Goal: Information Seeking & Learning: Check status

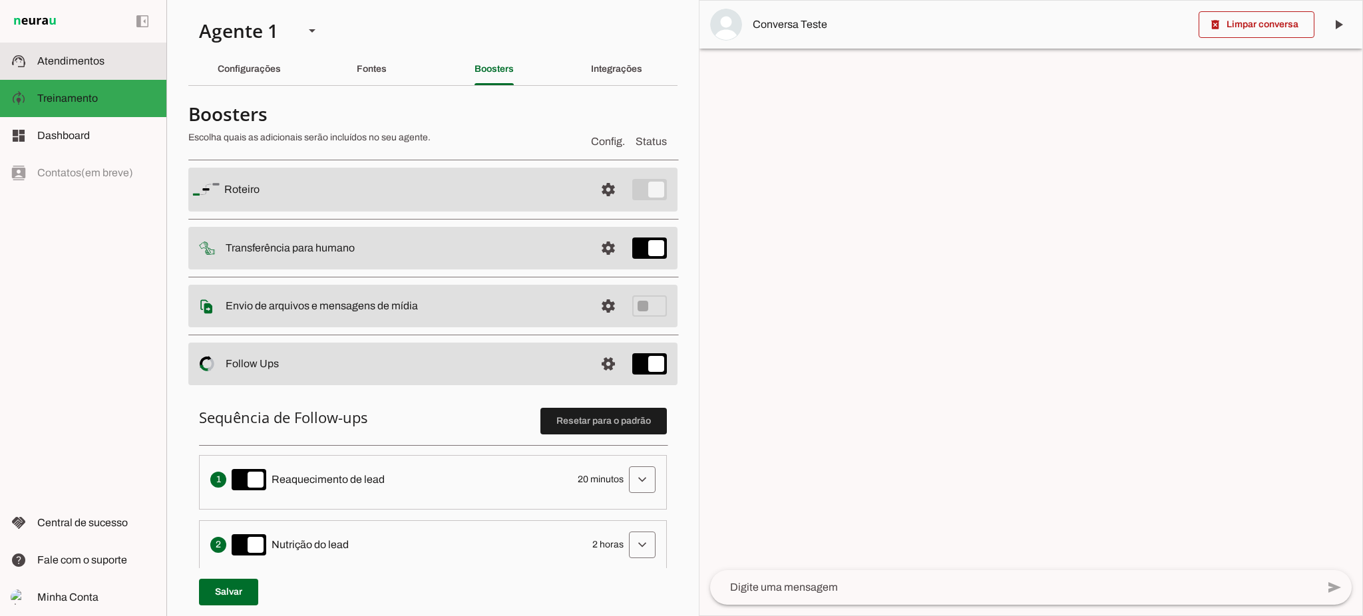
click at [102, 65] on span "Atendimentos" at bounding box center [70, 60] width 67 height 11
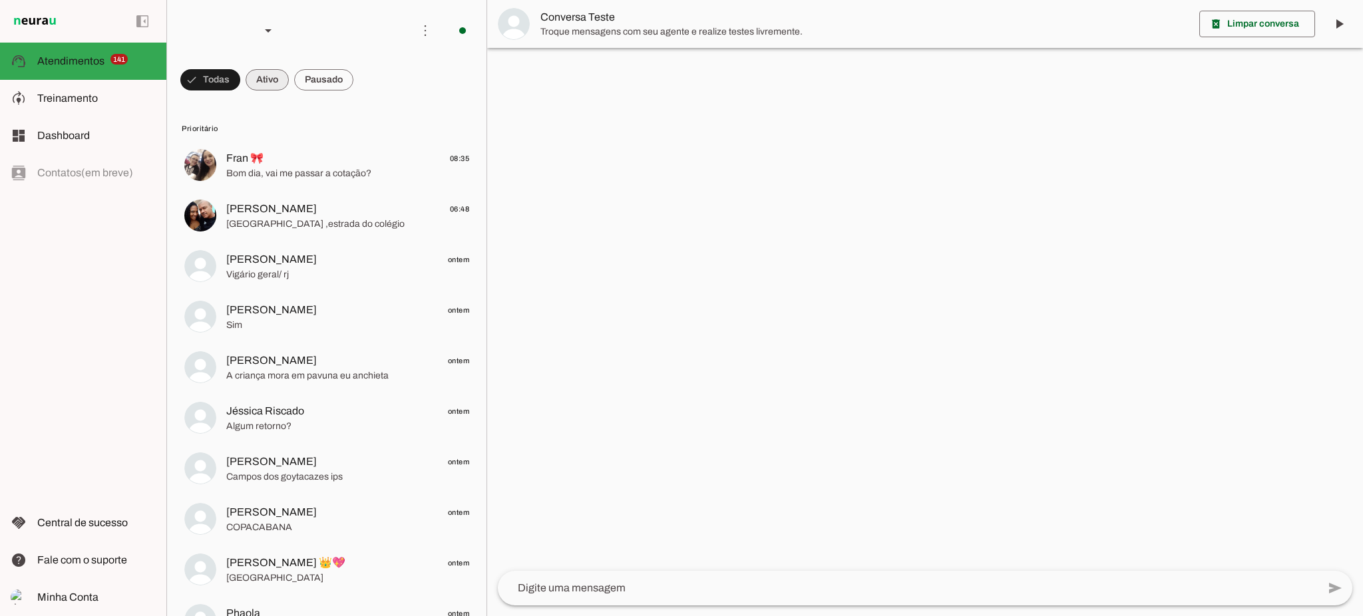
click at [260, 73] on span at bounding box center [267, 80] width 43 height 32
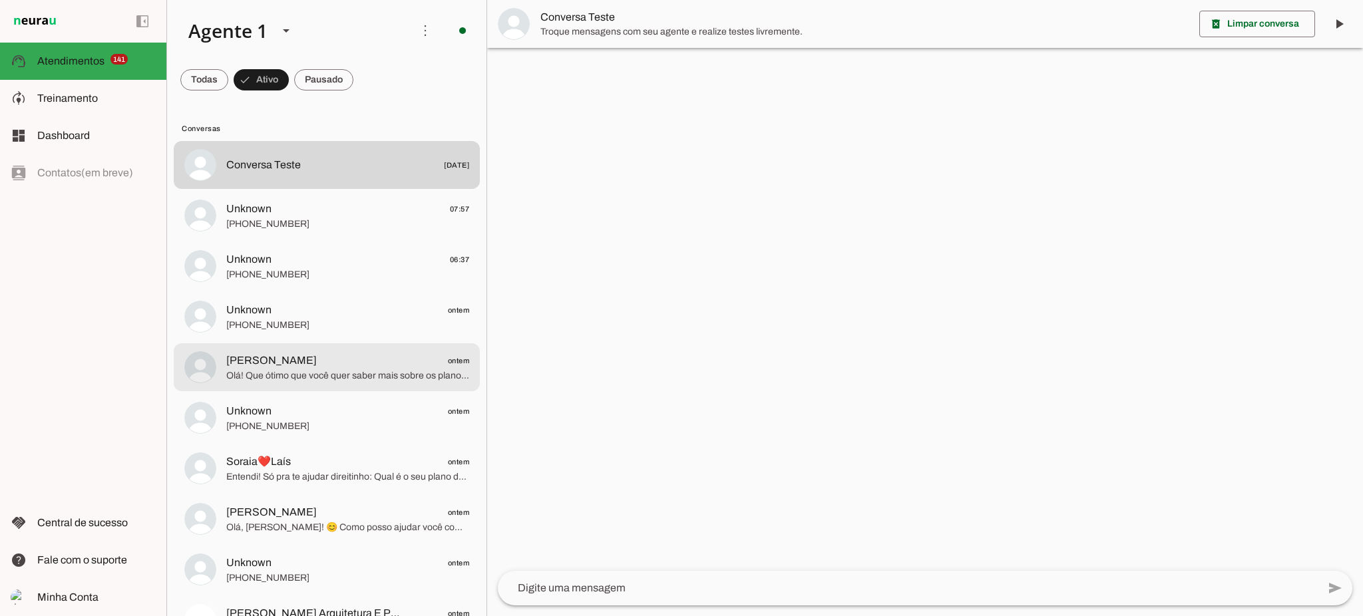
click at [313, 375] on span "Olá! Que ótimo que você quer saber mais sobre os planos Assim Saúde! 😊 Para qua…" at bounding box center [347, 375] width 243 height 13
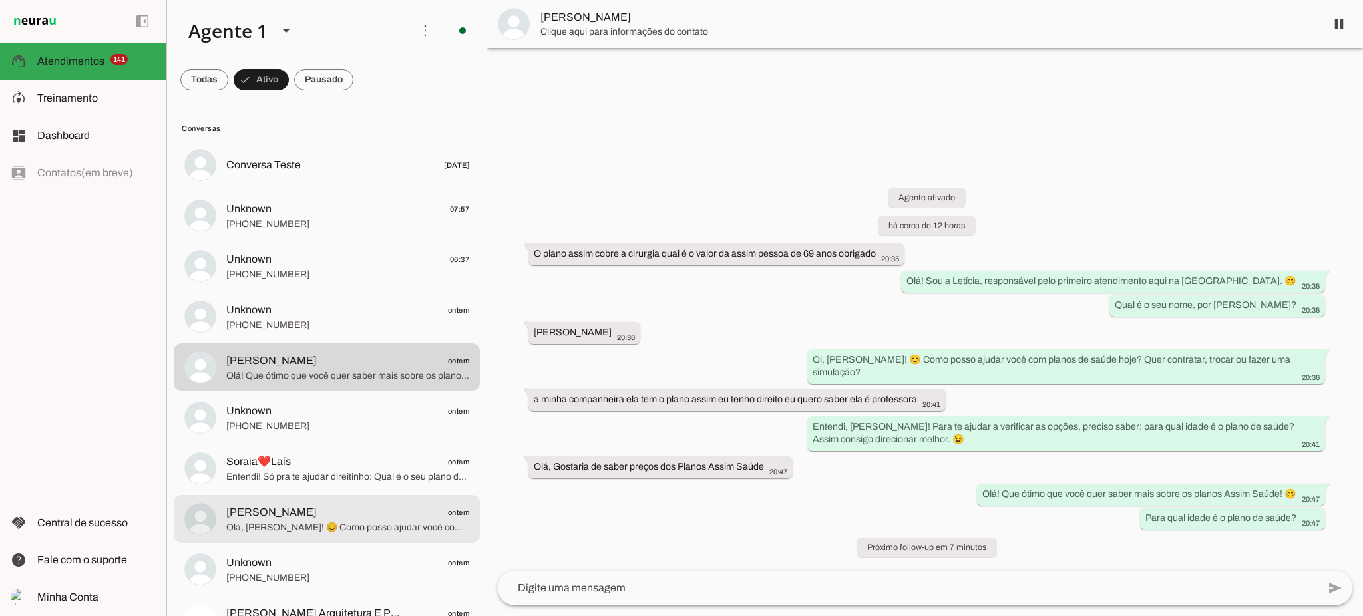
scroll to position [266, 0]
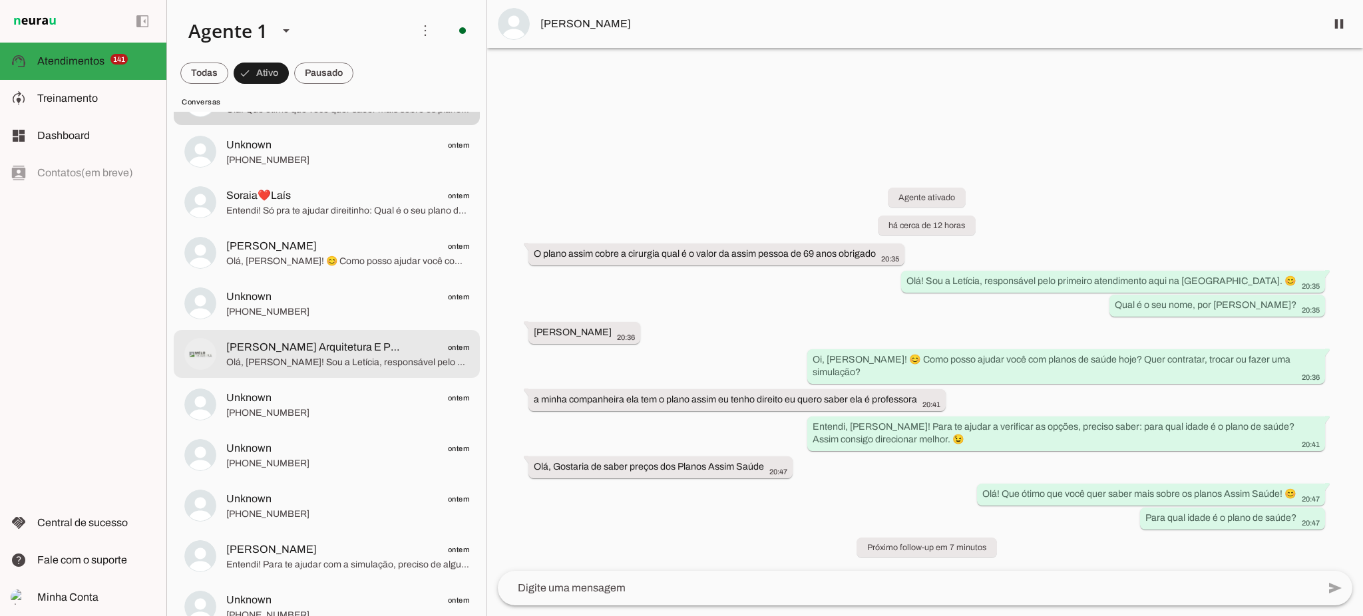
click at [323, 370] on md-item "[PERSON_NAME] Arquitetura E Planejamento ontem Olá, [PERSON_NAME]! Sou a Letíci…" at bounding box center [327, 354] width 306 height 48
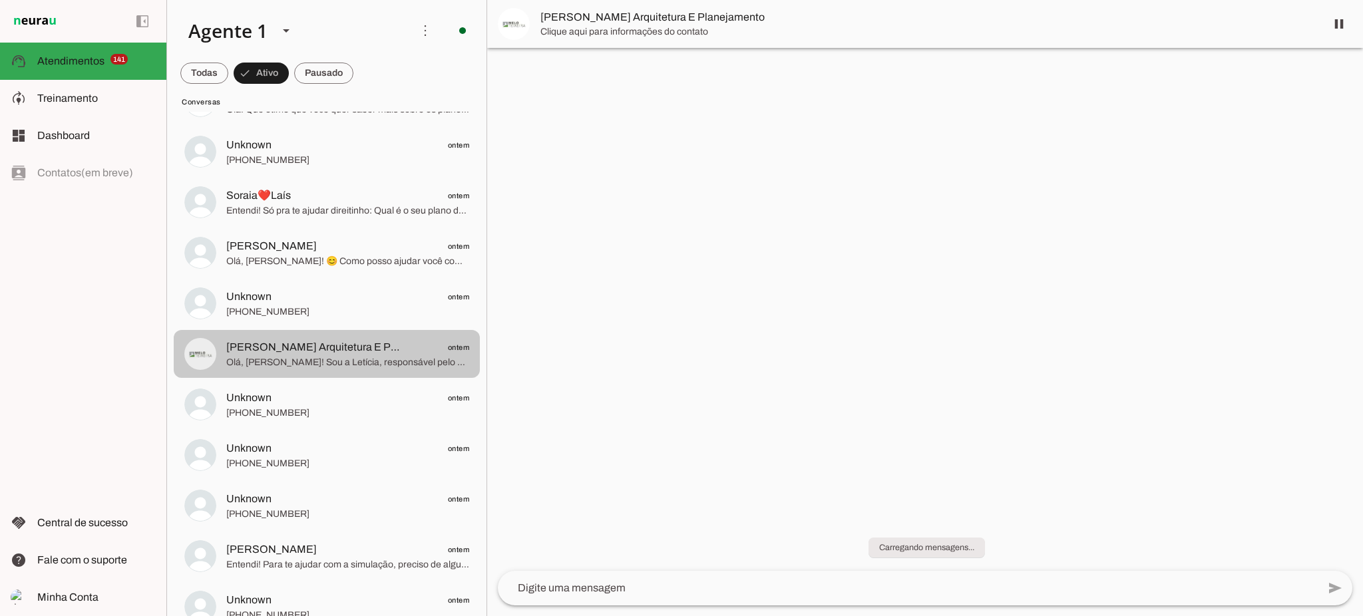
click at [323, 370] on md-item "[PERSON_NAME] Arquitetura E Planejamento ontem Olá, [PERSON_NAME]! Sou a Letíci…" at bounding box center [327, 354] width 306 height 48
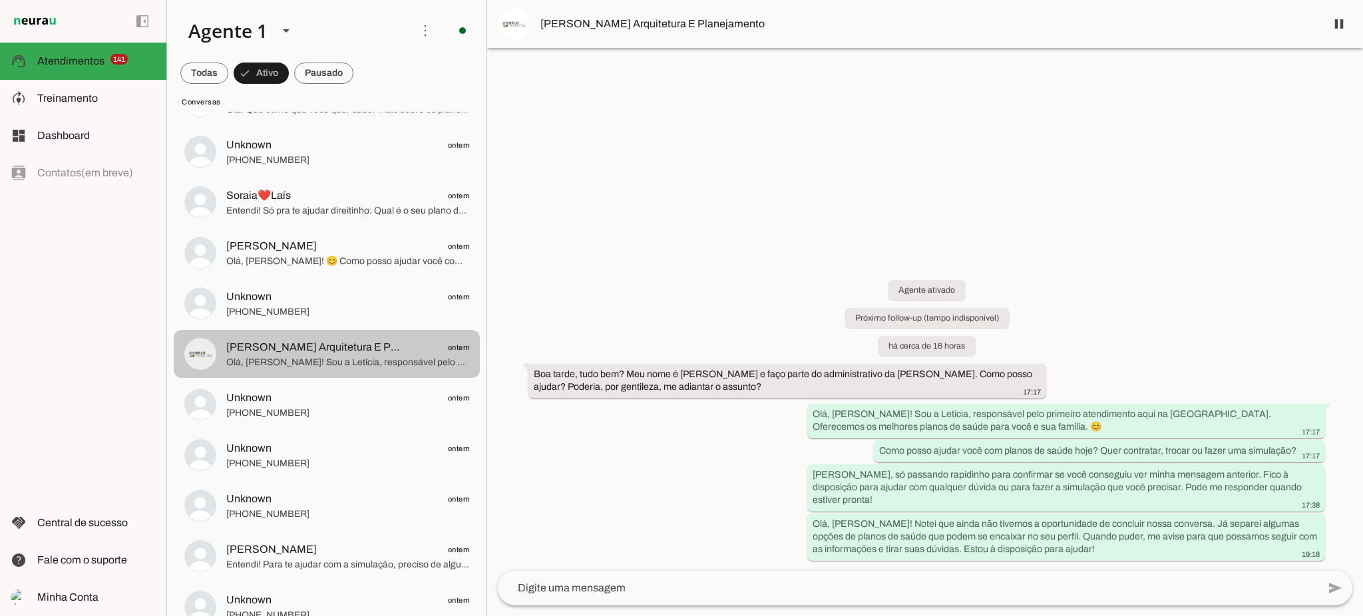
scroll to position [443, 0]
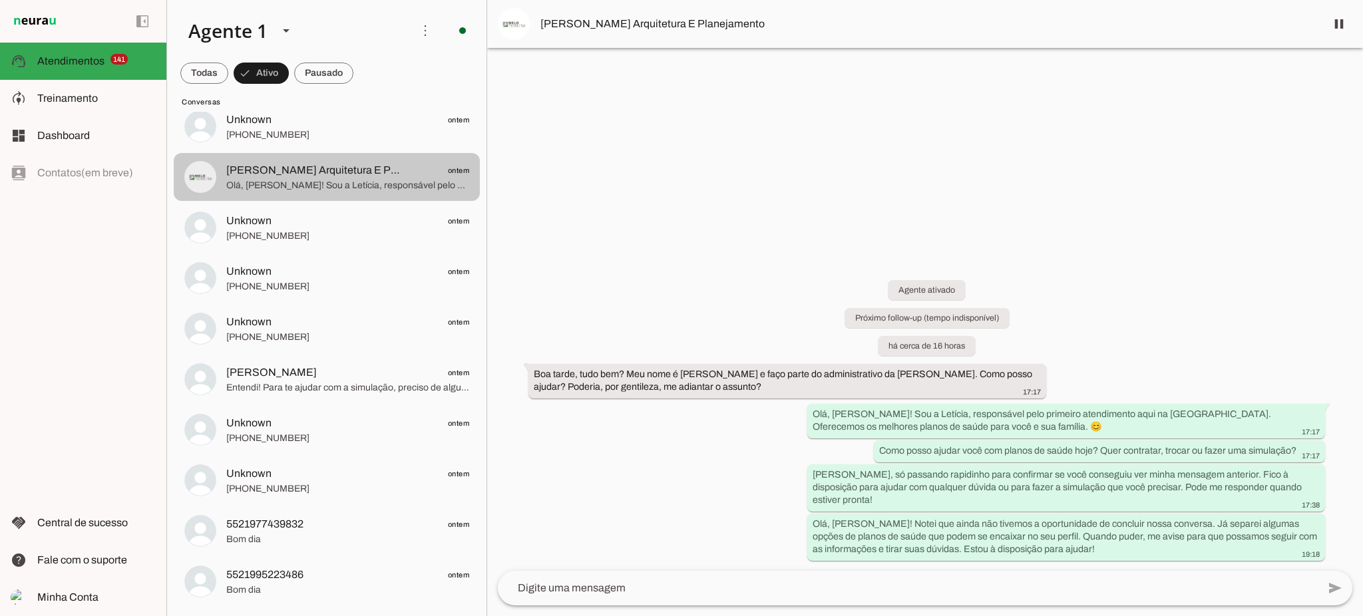
click at [270, 188] on span "Olá, [PERSON_NAME]! Sou a Letícia, responsável pelo primeiro atendimento aqui n…" at bounding box center [347, 185] width 243 height 13
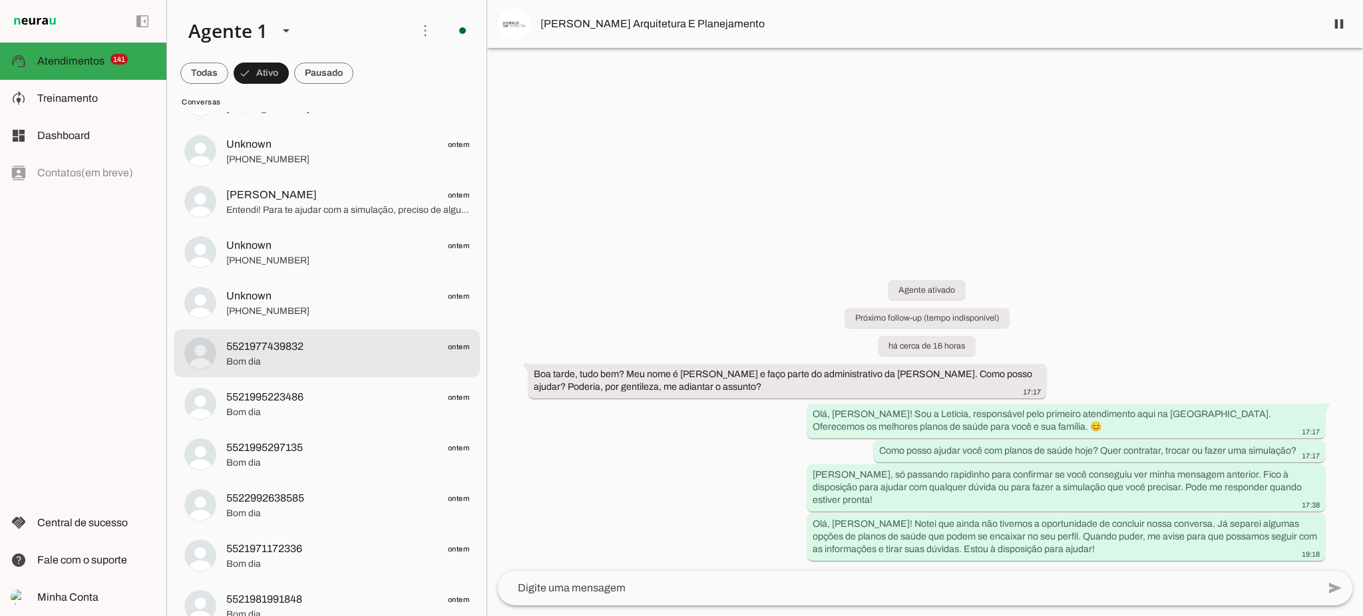
scroll to position [532, 0]
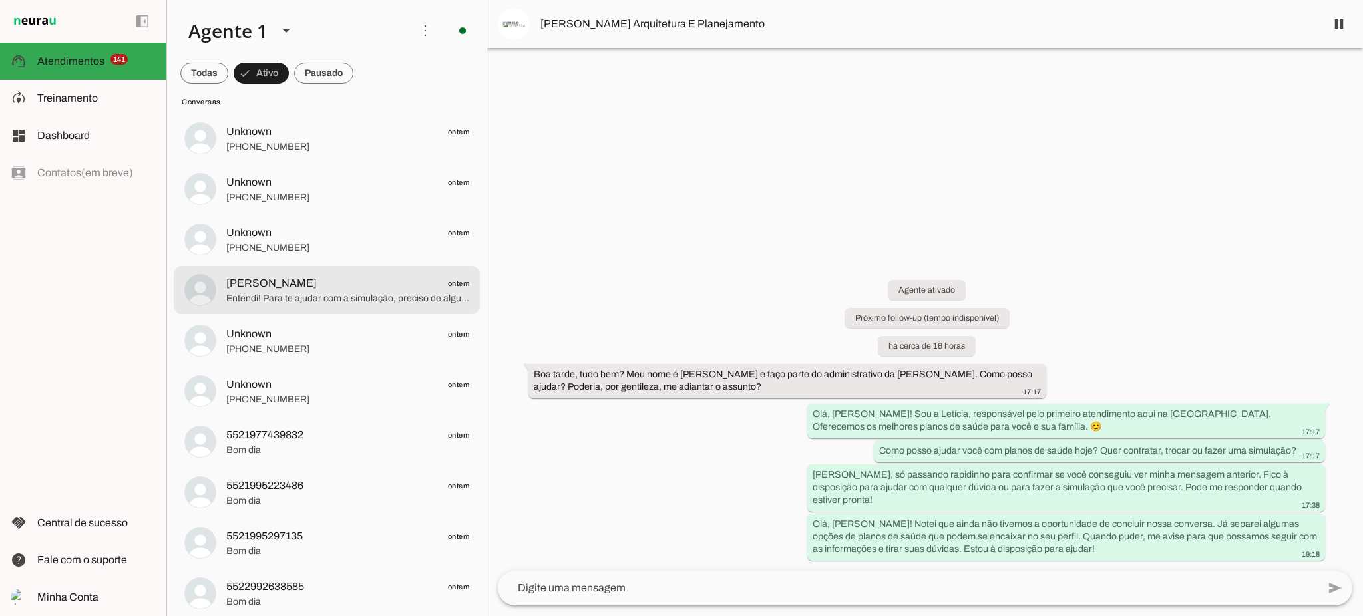
click at [297, 299] on span "Entendi! Para te ajudar com a simulação, preciso de algumas informações. Para q…" at bounding box center [347, 298] width 243 height 13
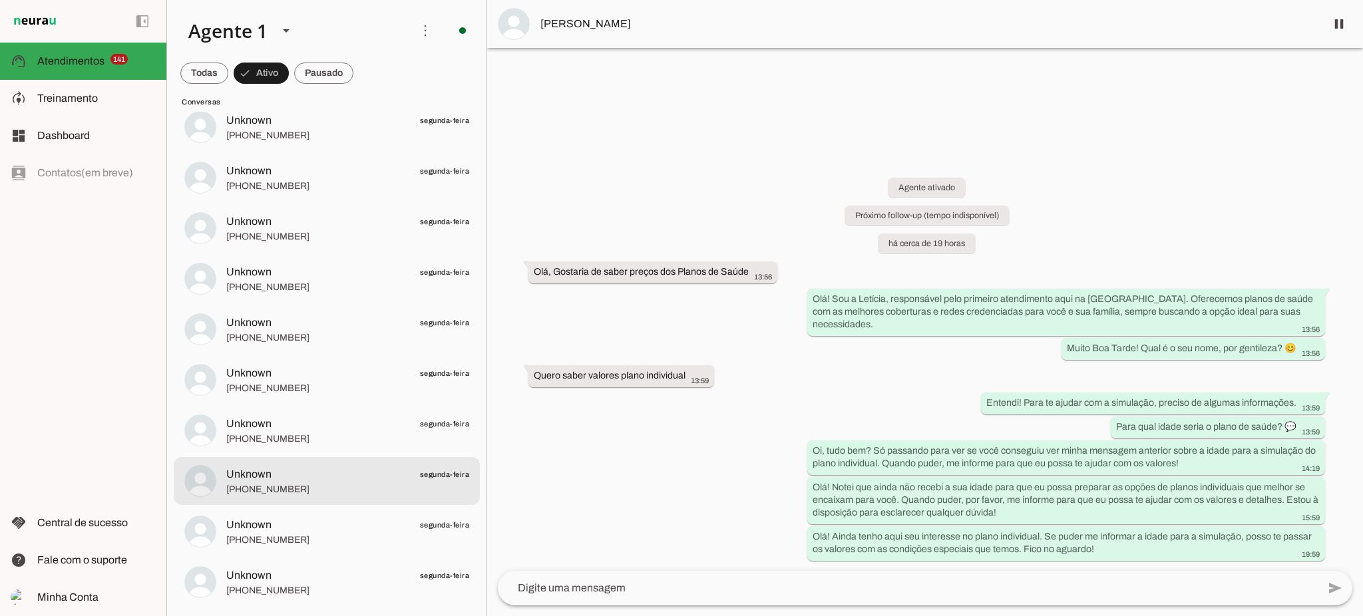
scroll to position [5447, 0]
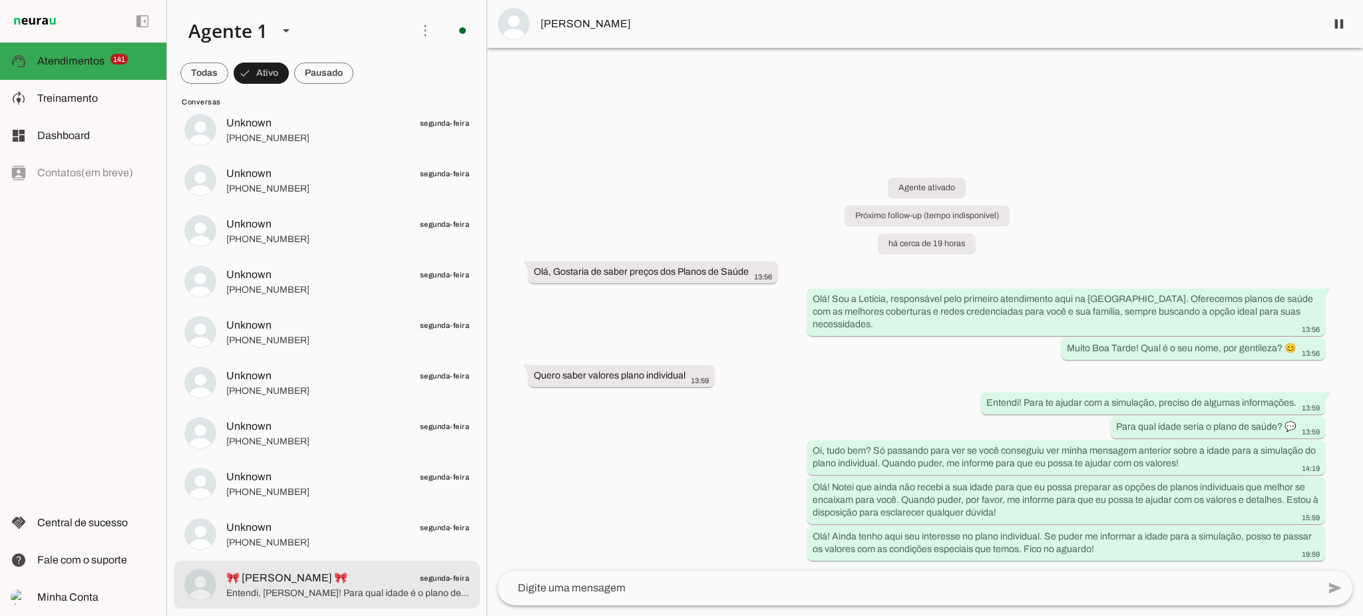
click at [342, 594] on span "Entendi, [PERSON_NAME]! Para qual idade é o plano de saúde? (quando o cliente c…" at bounding box center [347, 593] width 243 height 13
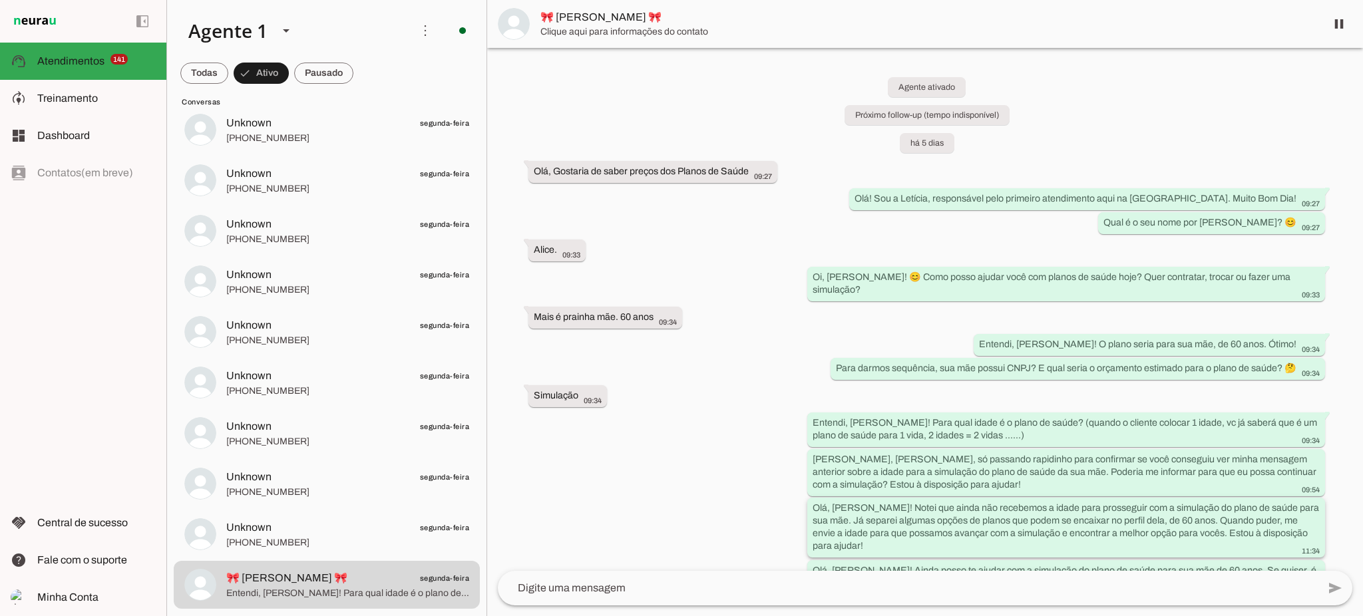
scroll to position [20, 0]
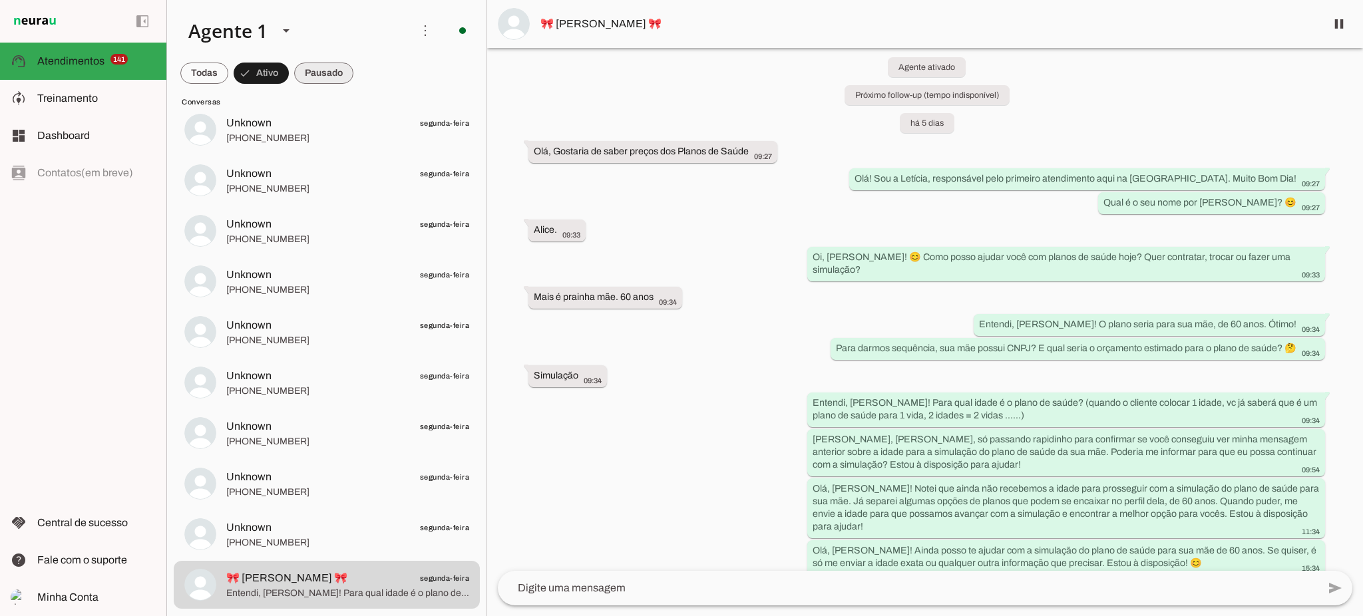
click at [334, 74] on span at bounding box center [323, 73] width 59 height 32
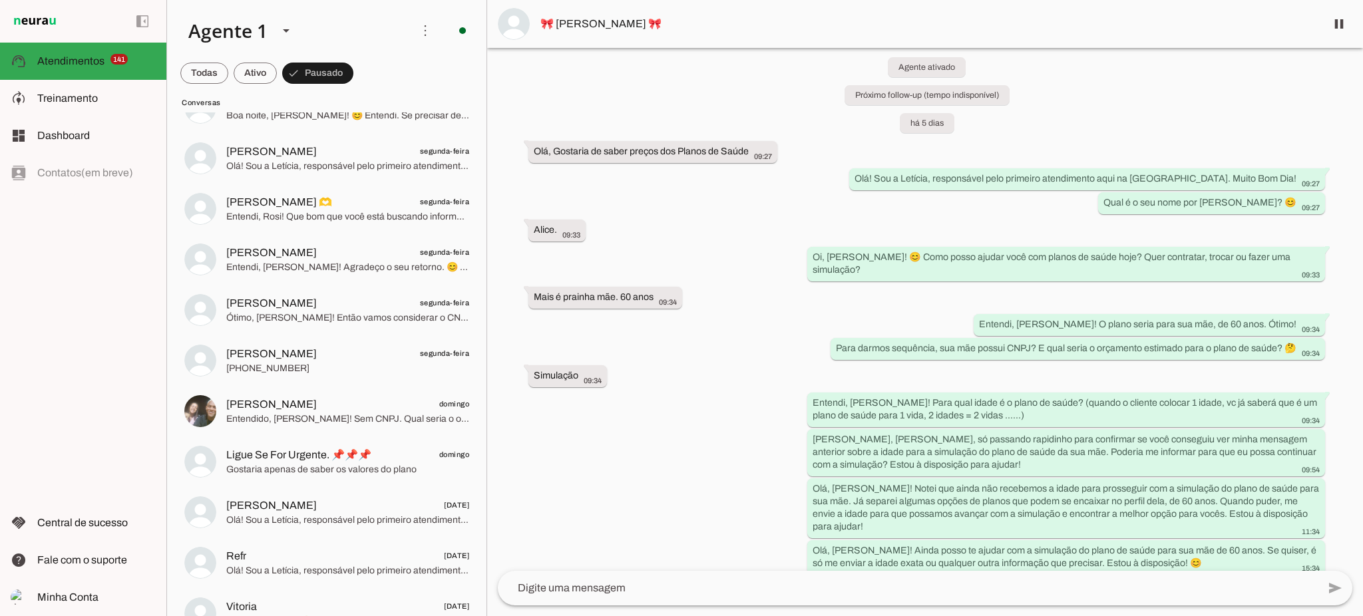
scroll to position [7868, 0]
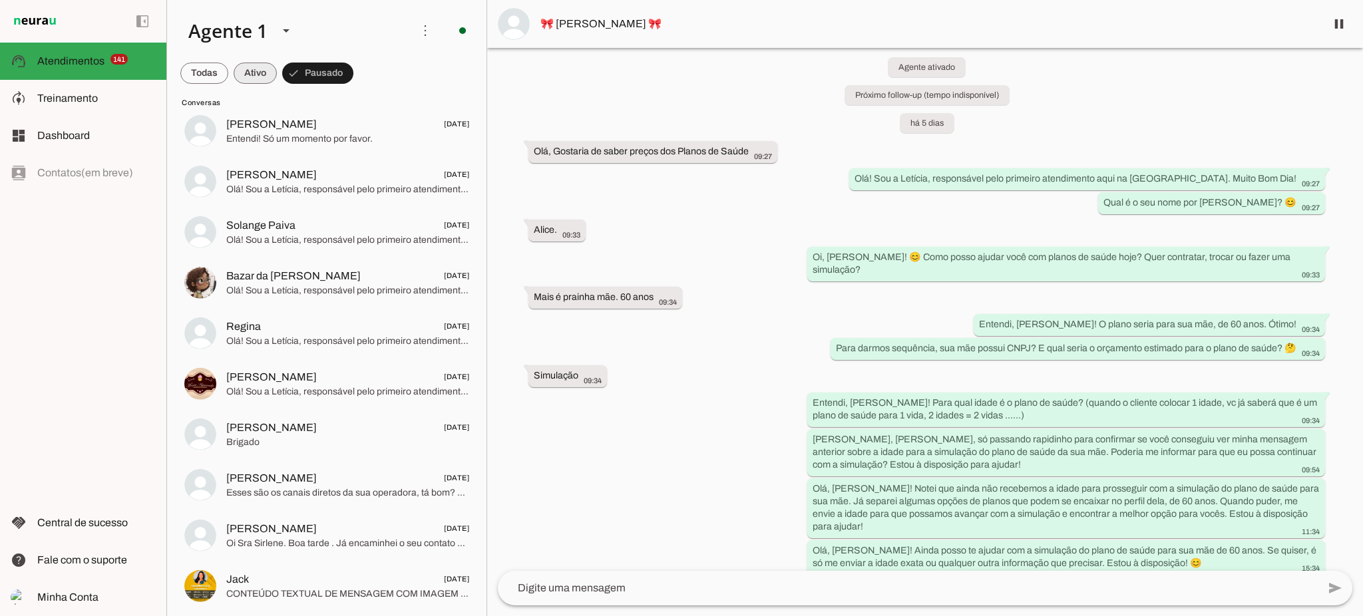
click at [270, 72] on span at bounding box center [255, 73] width 43 height 32
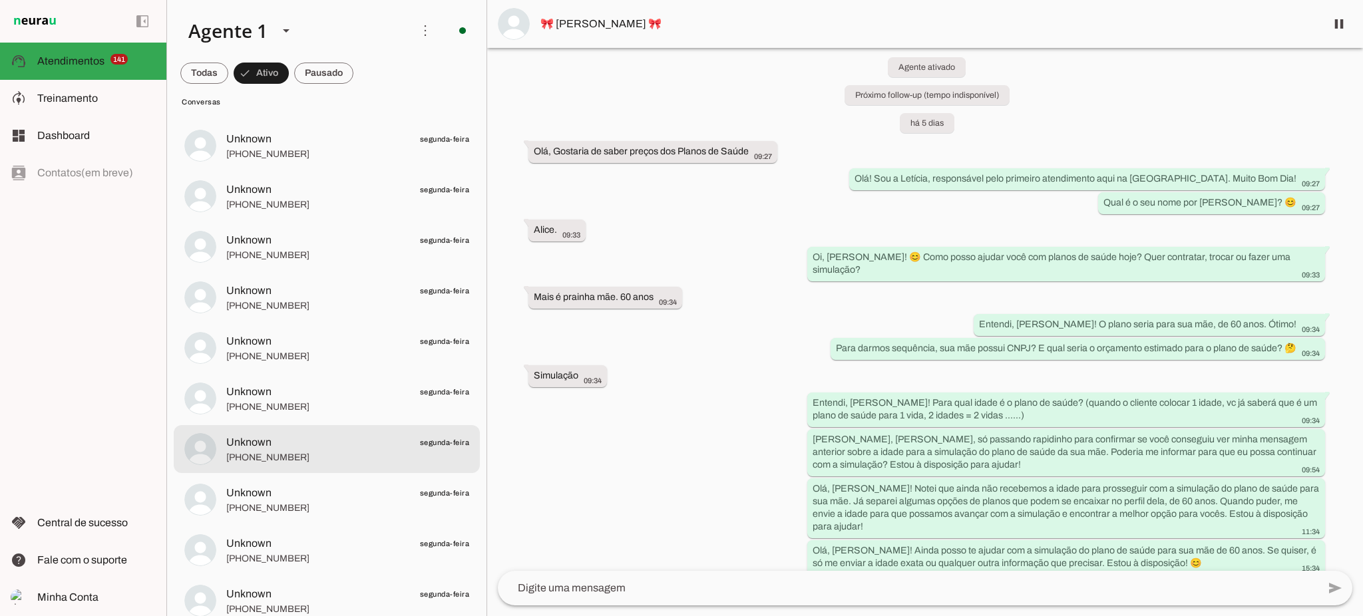
scroll to position [5447, 0]
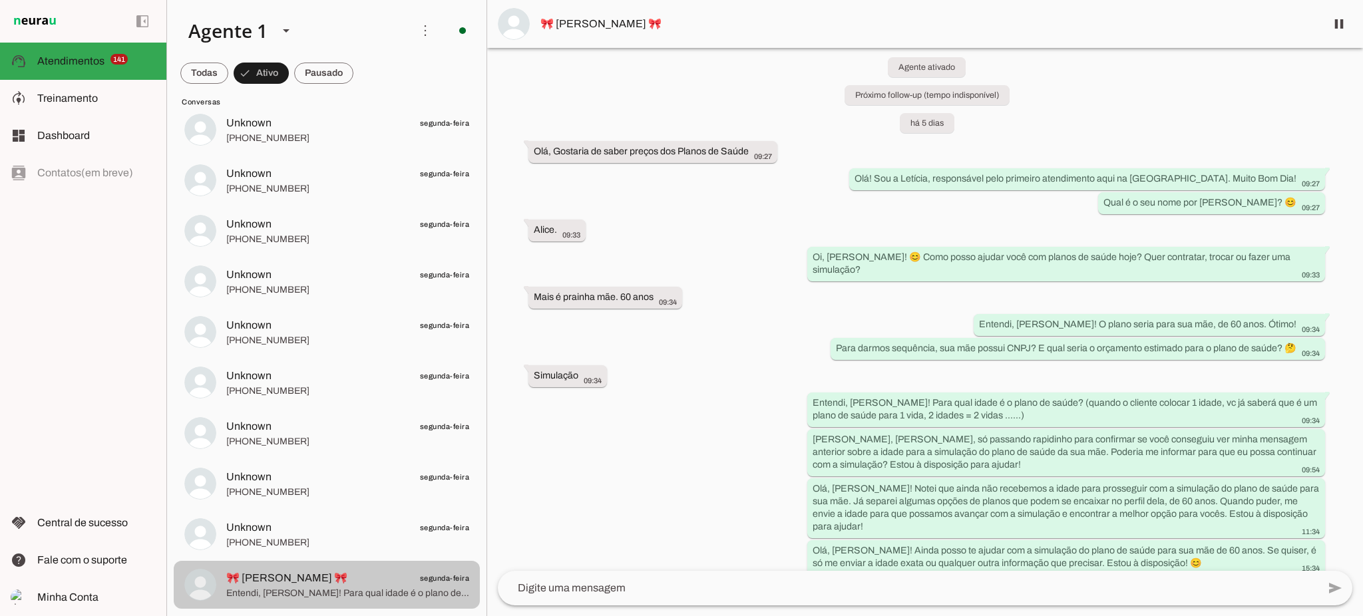
click at [320, 573] on span "🎀 [PERSON_NAME] 🎀" at bounding box center [286, 578] width 121 height 16
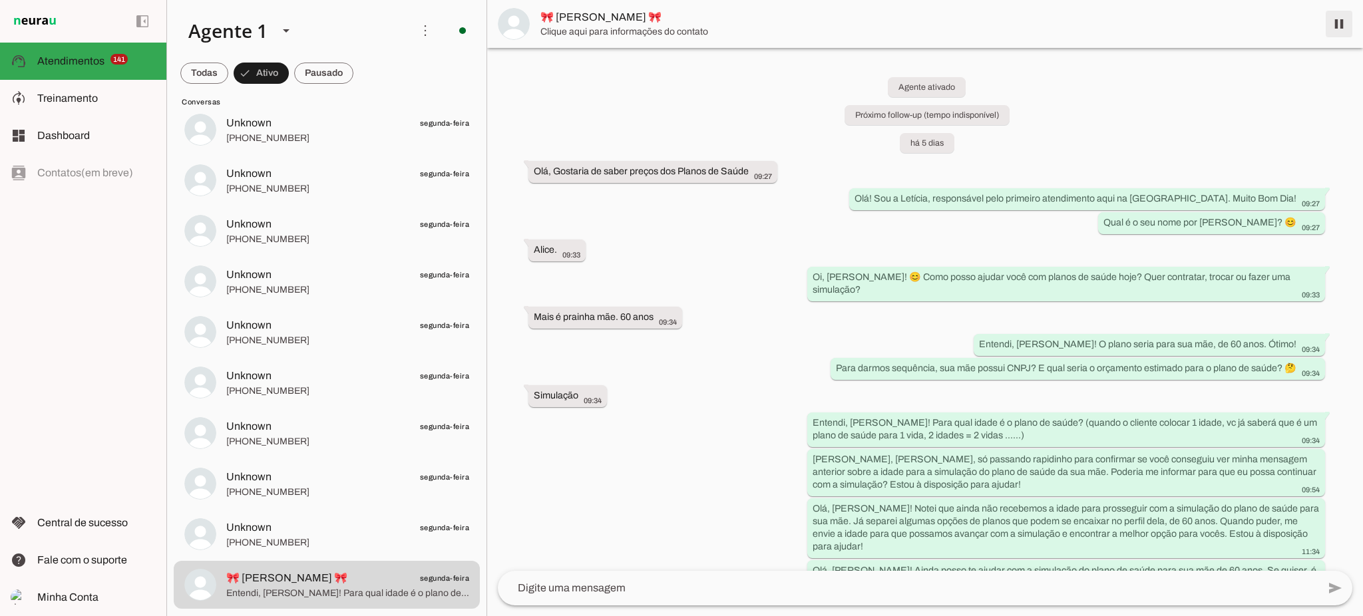
click at [1335, 27] on span at bounding box center [1339, 24] width 32 height 32
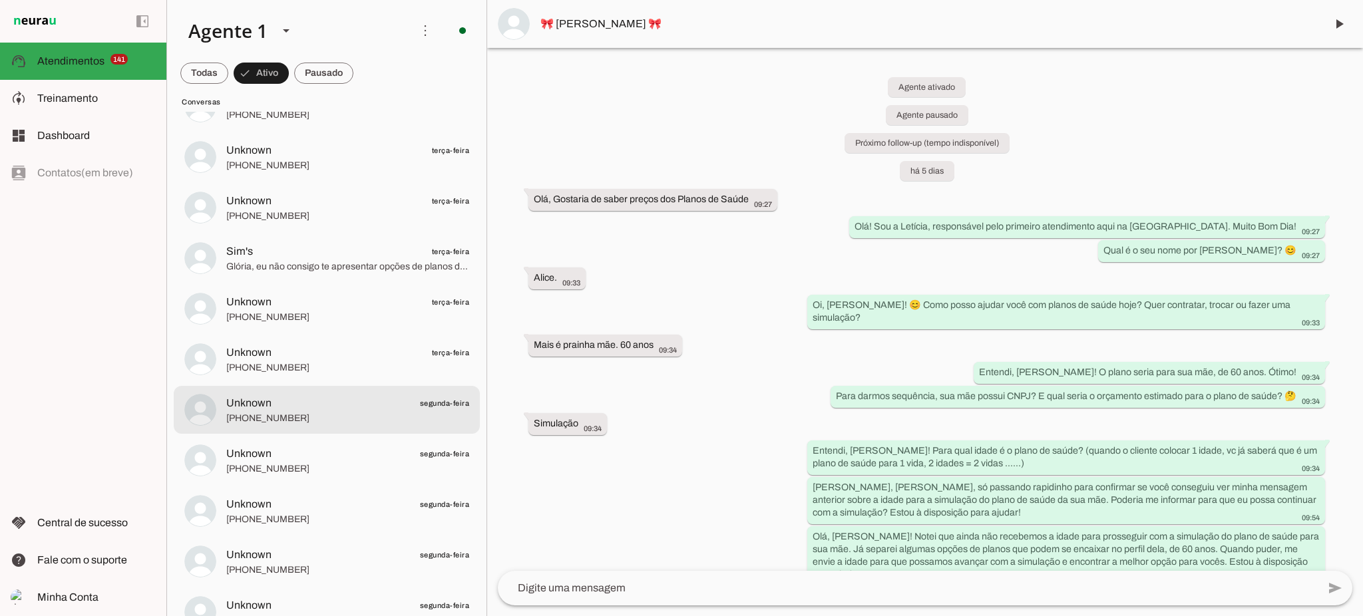
scroll to position [4774, 0]
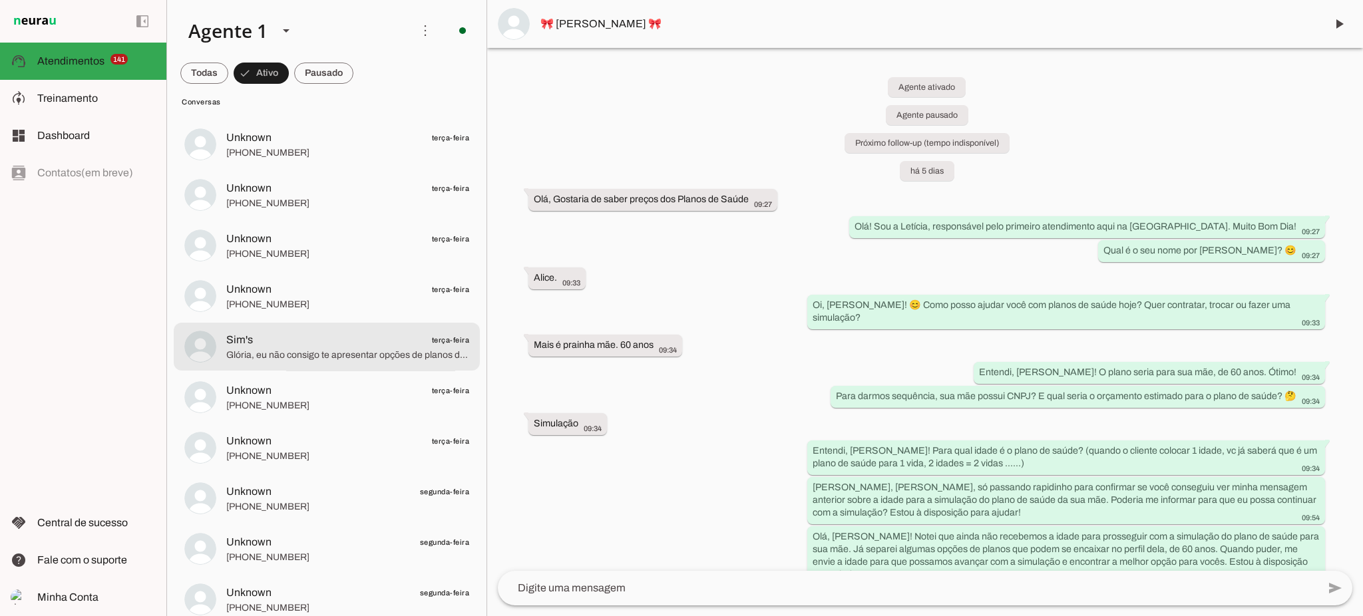
click at [305, 349] on span "Glória, eu não consigo te apresentar opções de planos diretamente, pois meu pap…" at bounding box center [347, 355] width 243 height 13
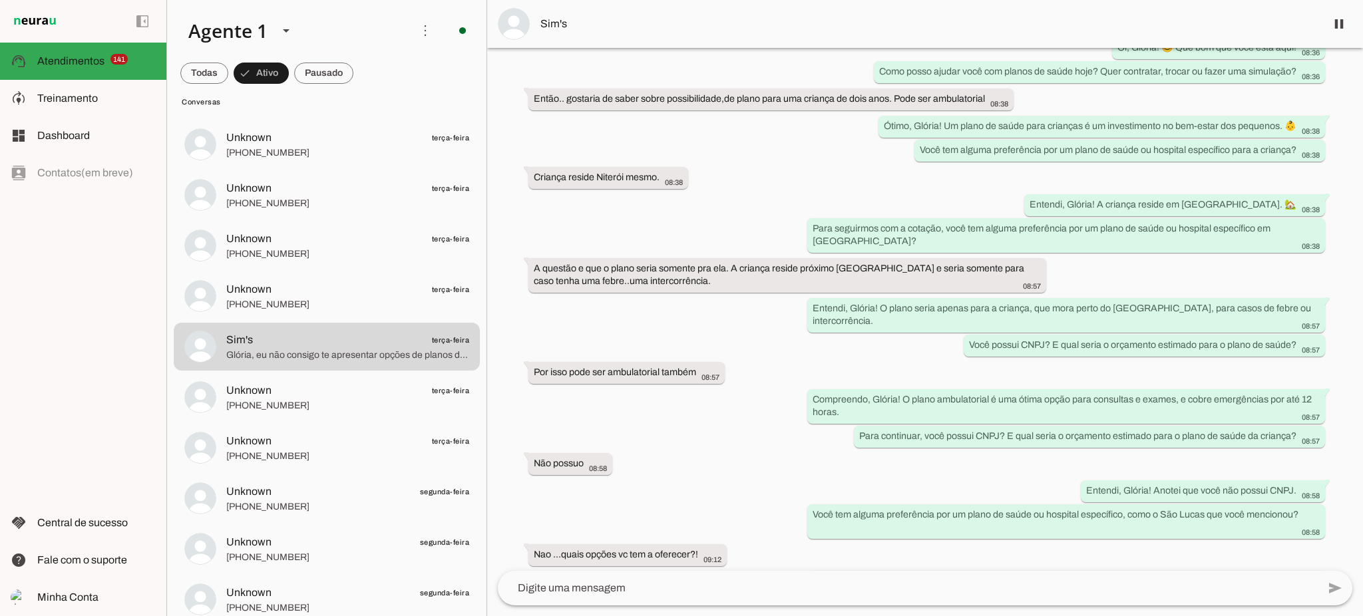
scroll to position [507, 0]
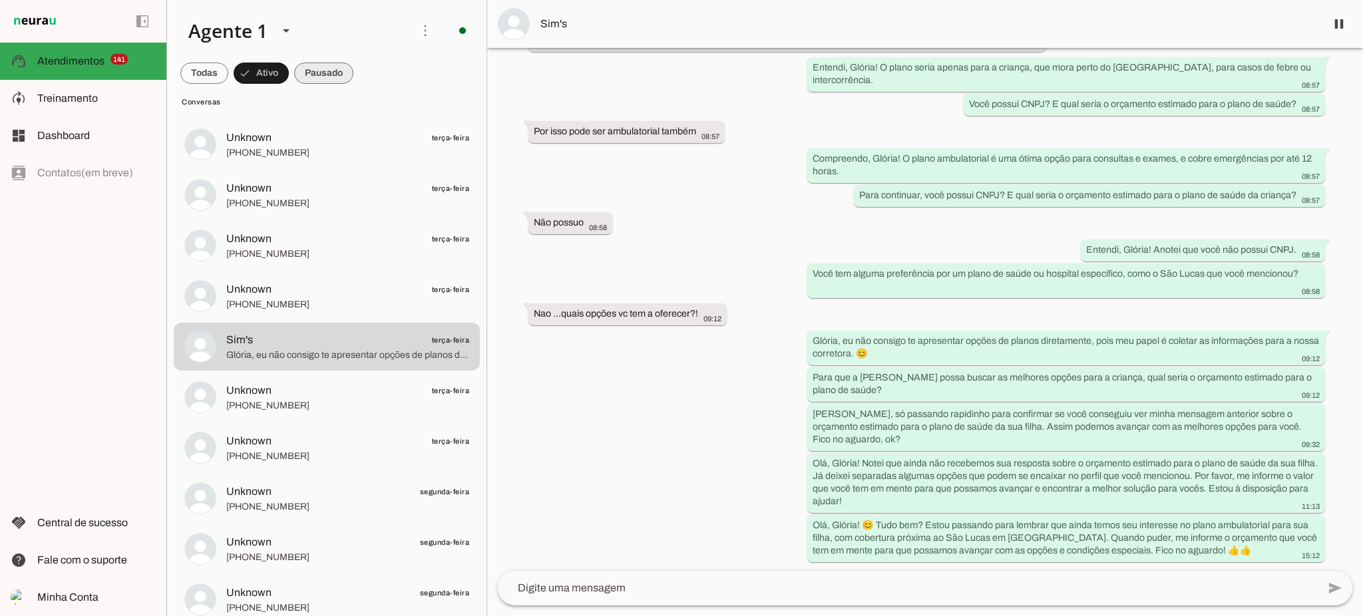
click at [321, 67] on span at bounding box center [323, 73] width 59 height 32
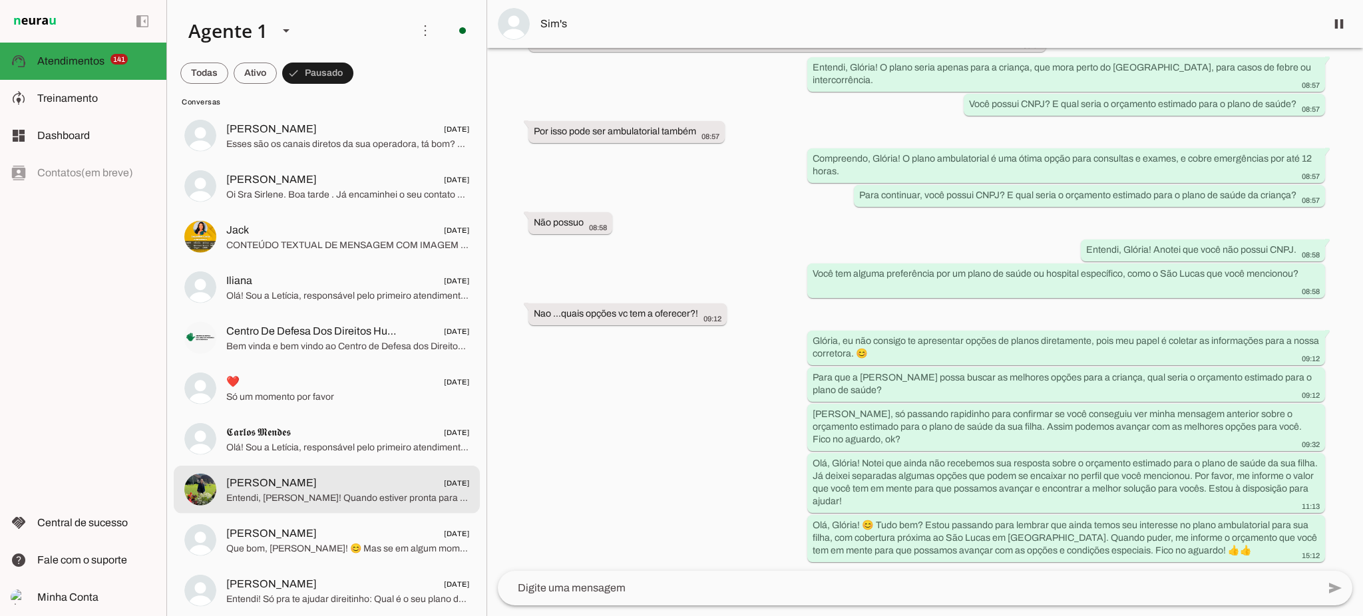
scroll to position [10508, 0]
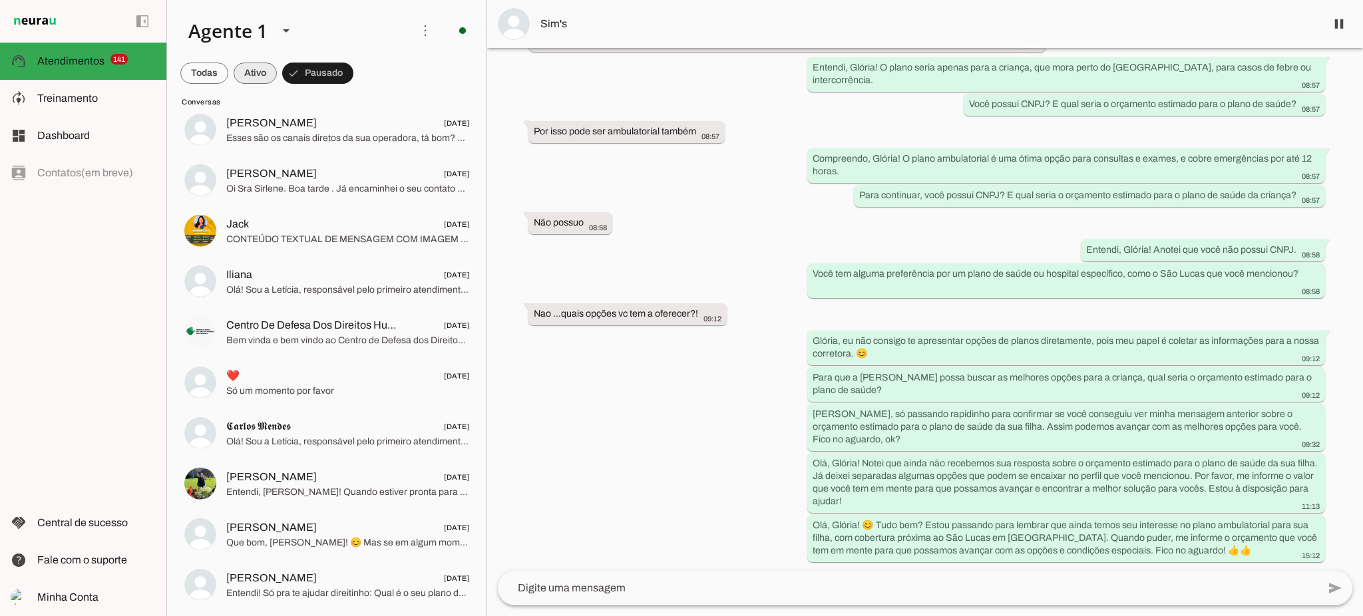
click at [270, 71] on span at bounding box center [255, 73] width 43 height 32
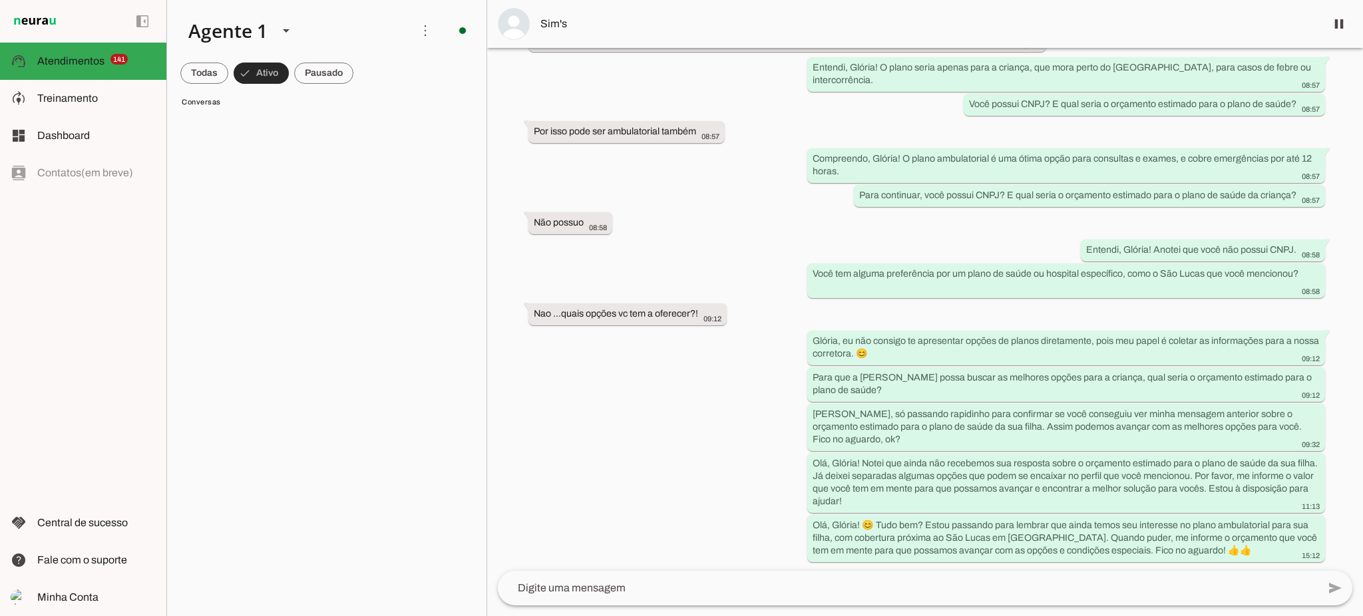
scroll to position [1302, 0]
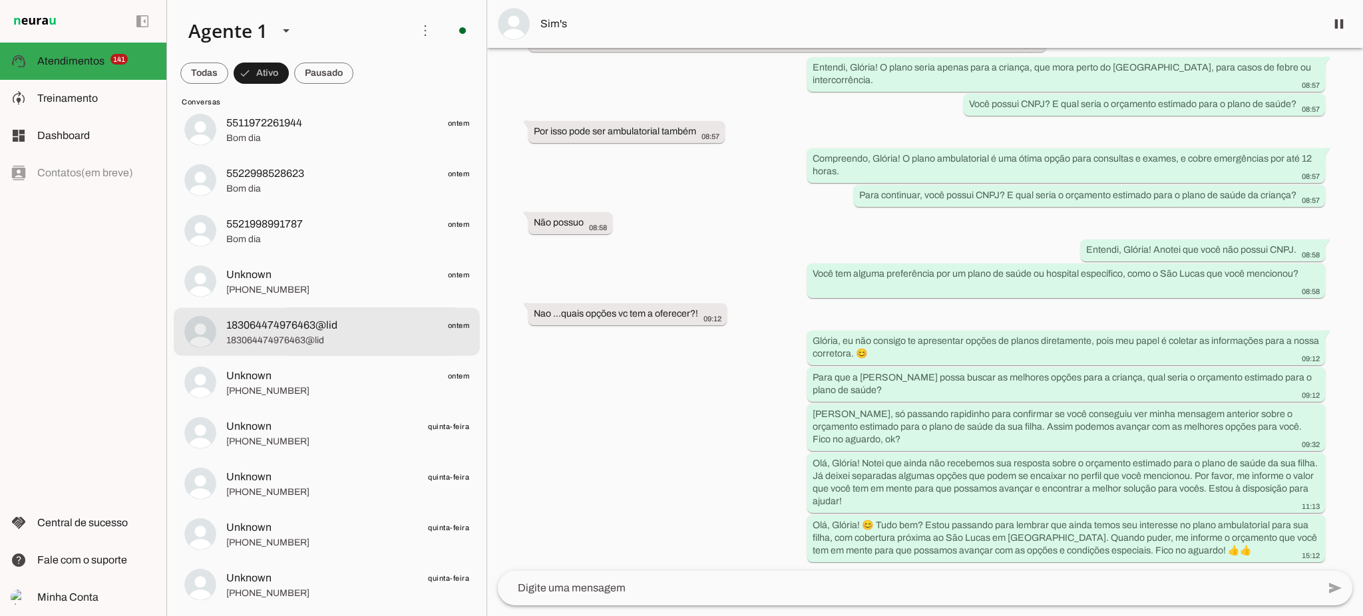
click at [307, 330] on span "183064474976463@lid" at bounding box center [281, 325] width 111 height 16
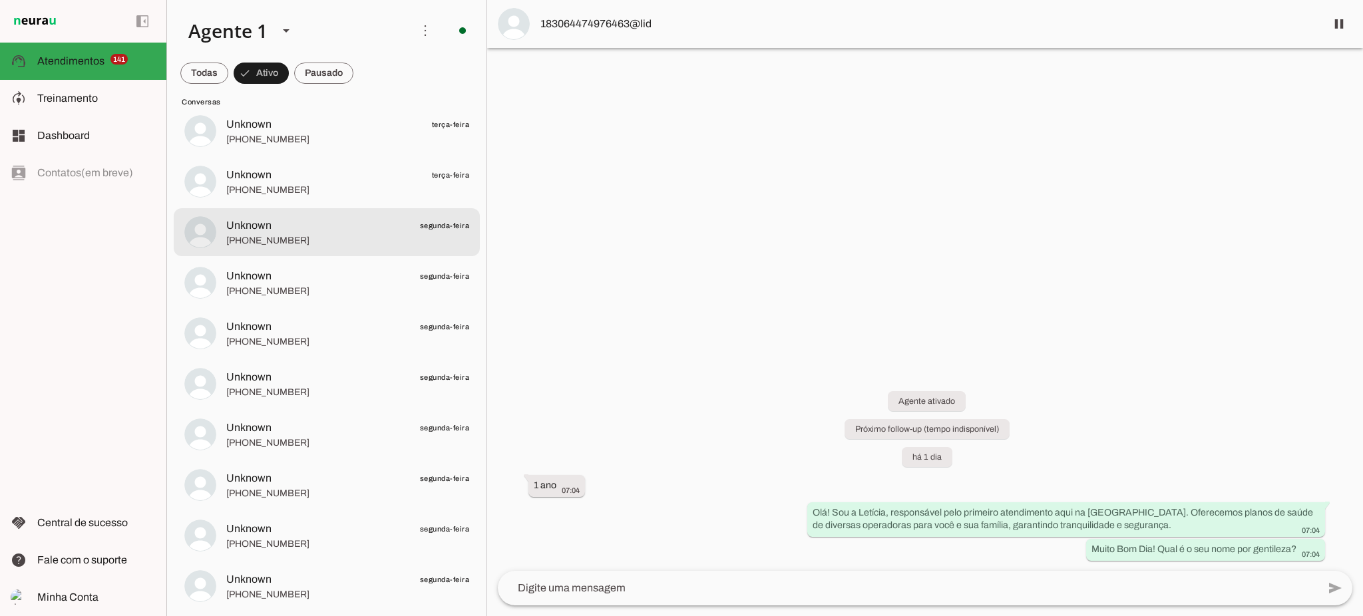
scroll to position [4863, 0]
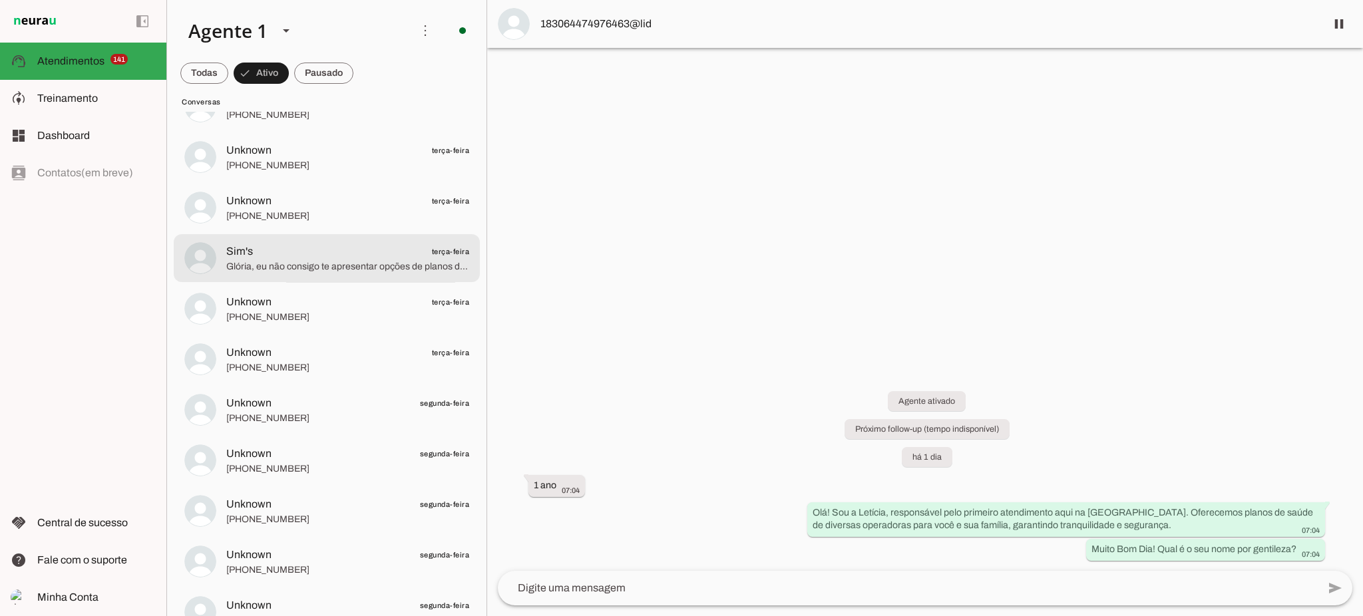
click at [297, 264] on span "Glória, eu não consigo te apresentar opções de planos diretamente, pois meu pap…" at bounding box center [347, 266] width 243 height 13
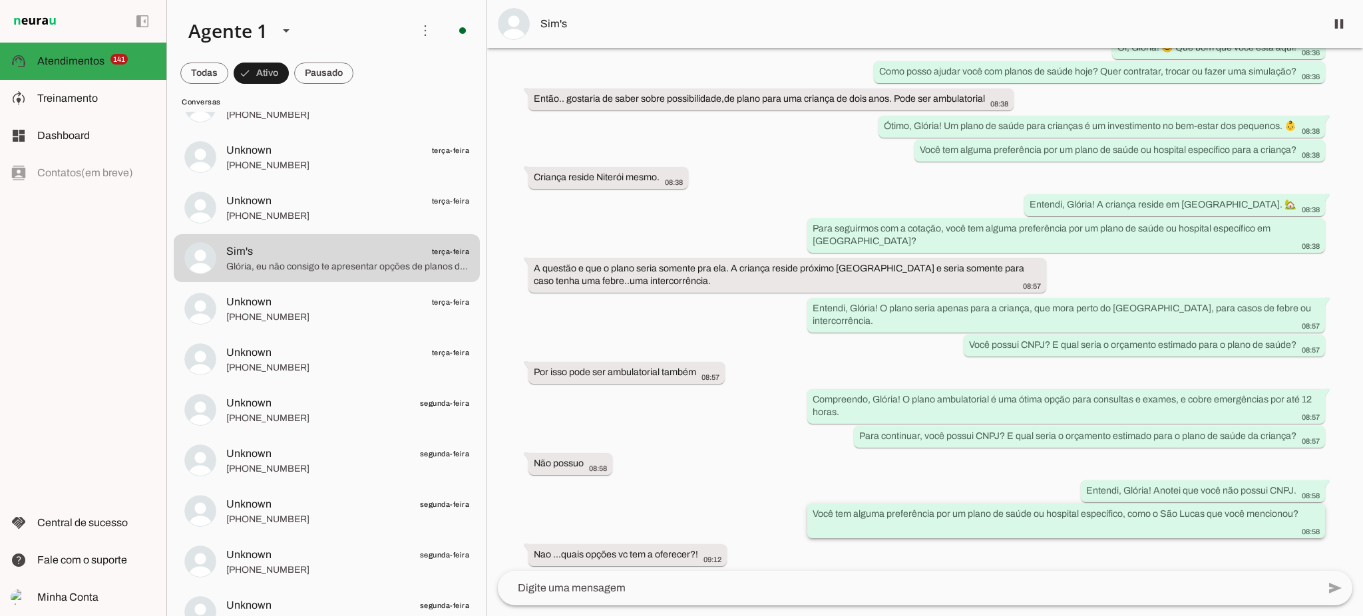
scroll to position [507, 0]
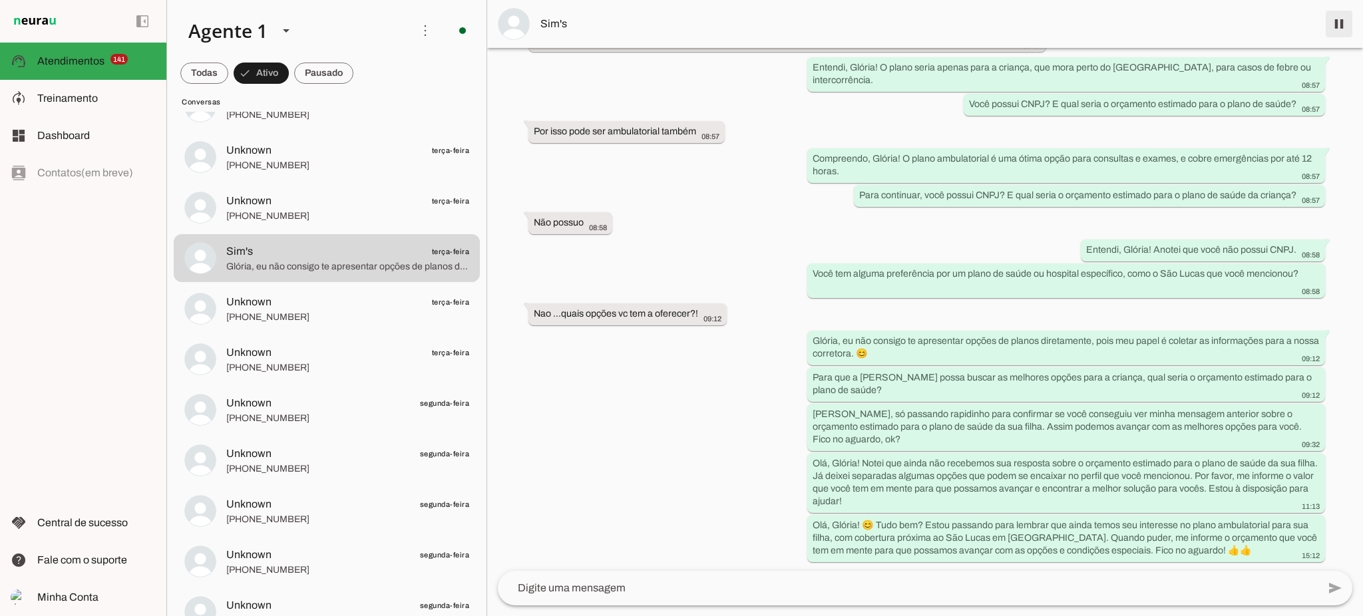
click at [1345, 29] on span at bounding box center [1339, 24] width 32 height 32
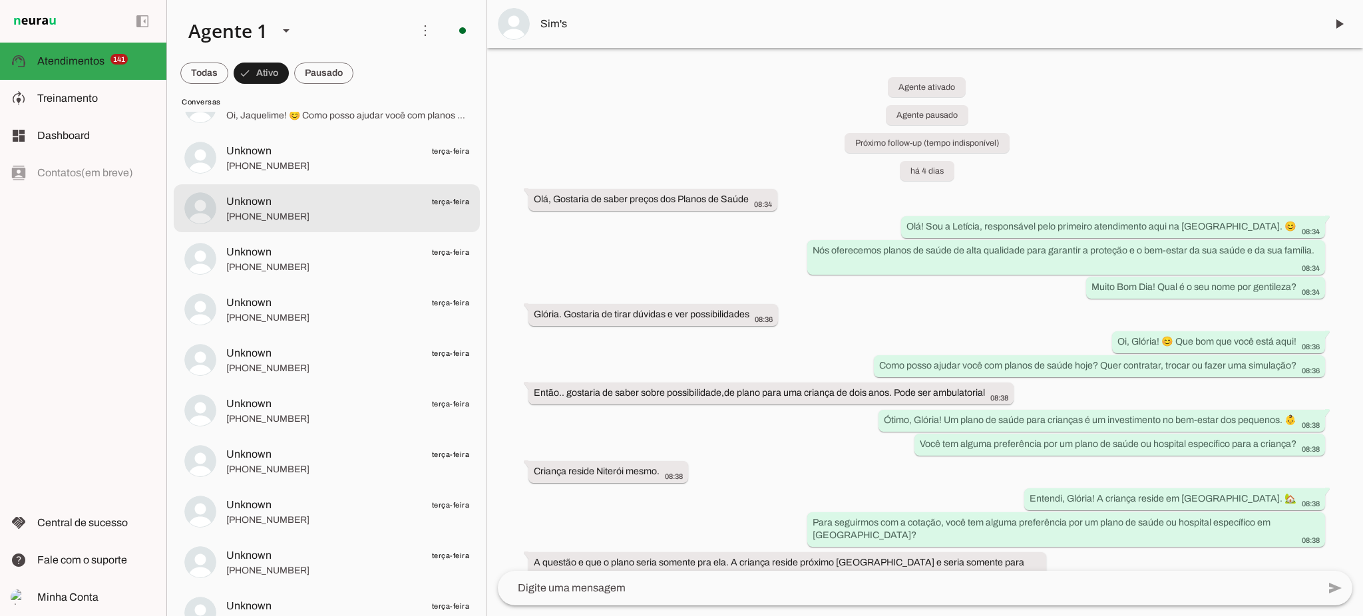
scroll to position [4420, 0]
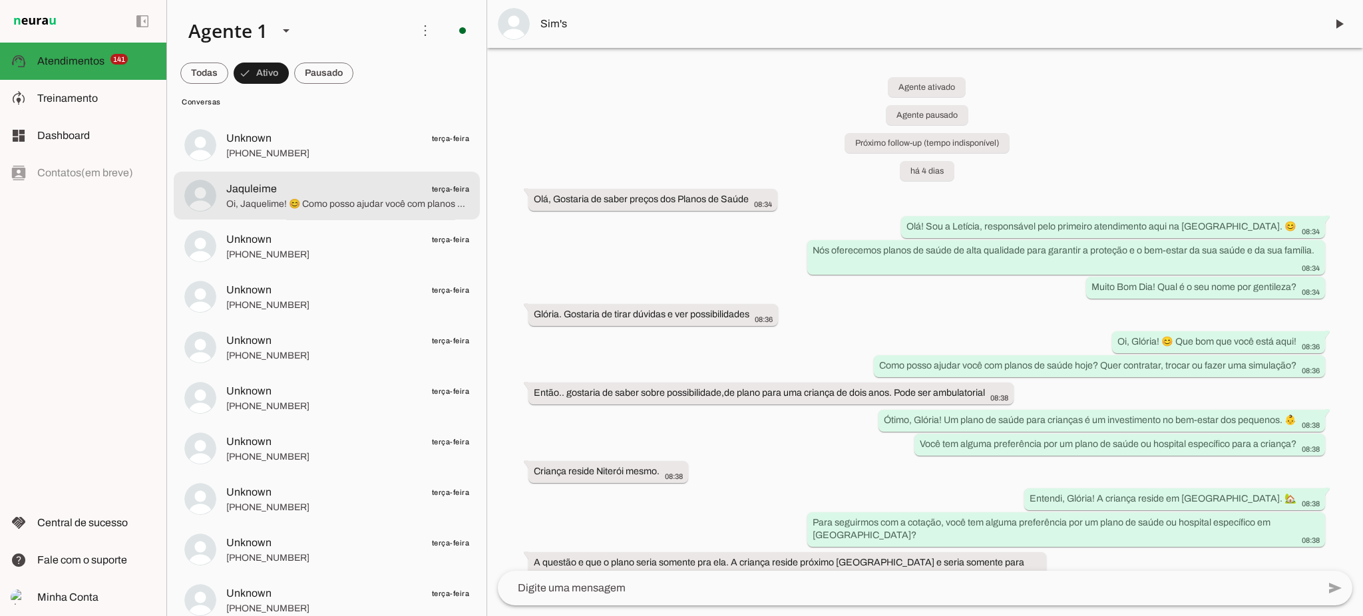
click at [301, 207] on span "Oi, Jaquelime! 😊 Como posso ajudar você com planos de saúde hoje? Quer contrata…" at bounding box center [347, 204] width 243 height 13
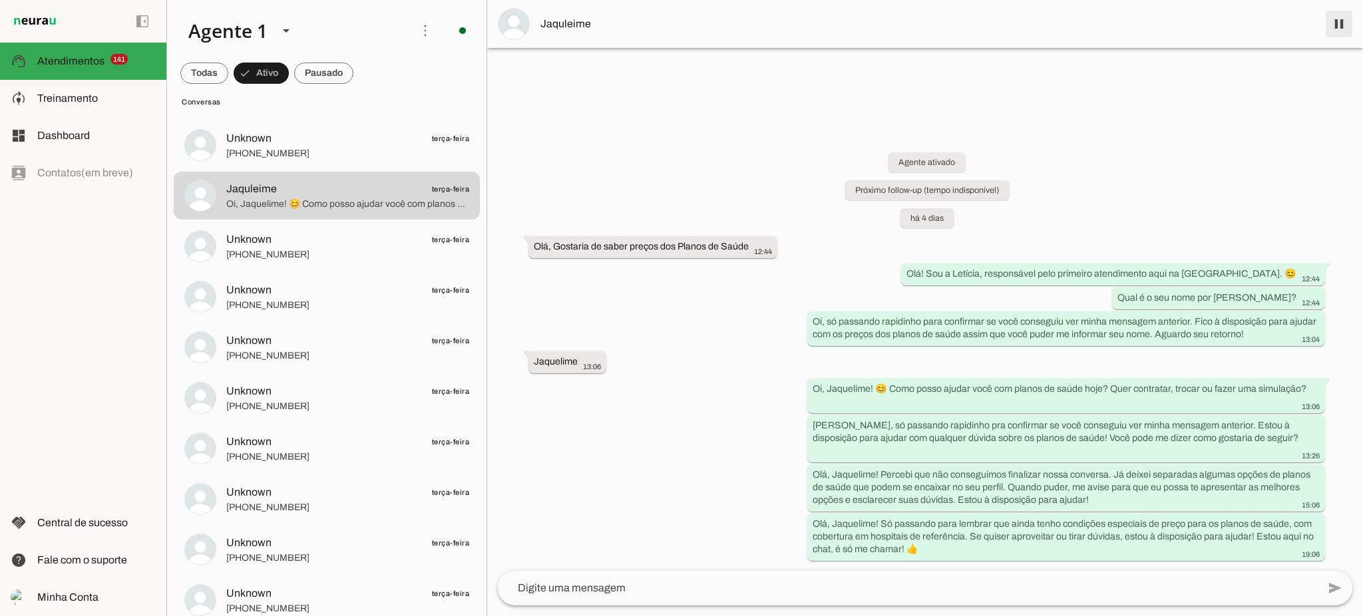
drag, startPoint x: 1343, startPoint y: 21, endPoint x: 1280, endPoint y: 57, distance: 71.8
click at [1342, 21] on span at bounding box center [1339, 24] width 32 height 32
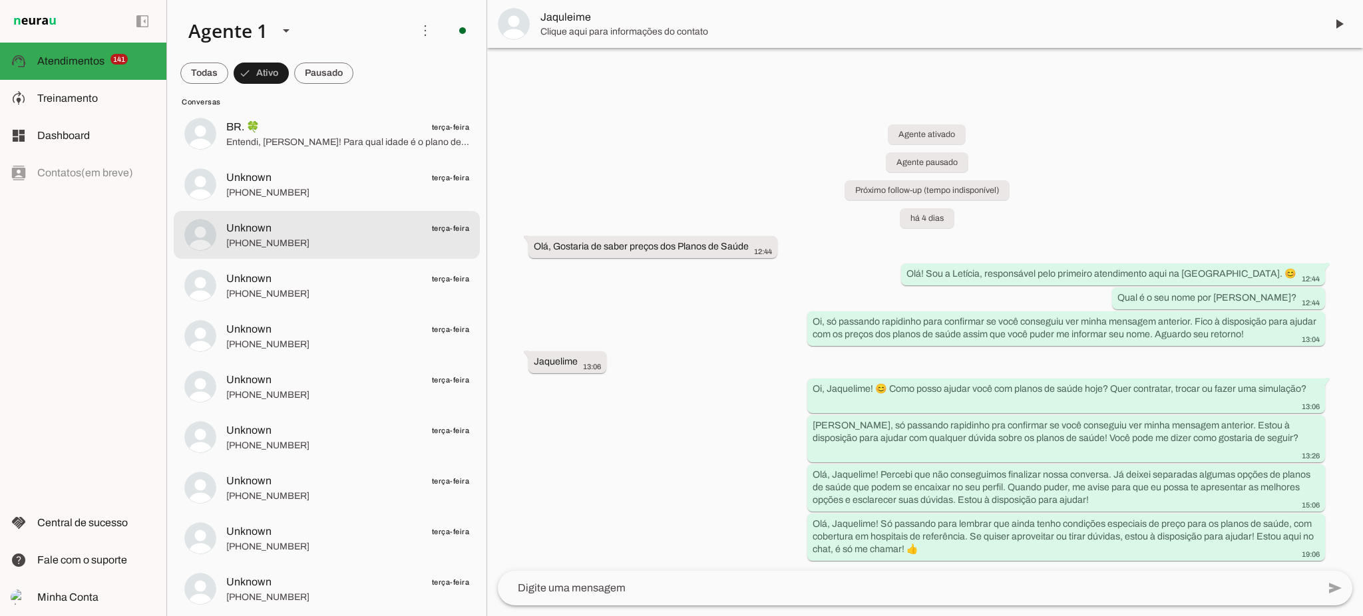
scroll to position [3798, 0]
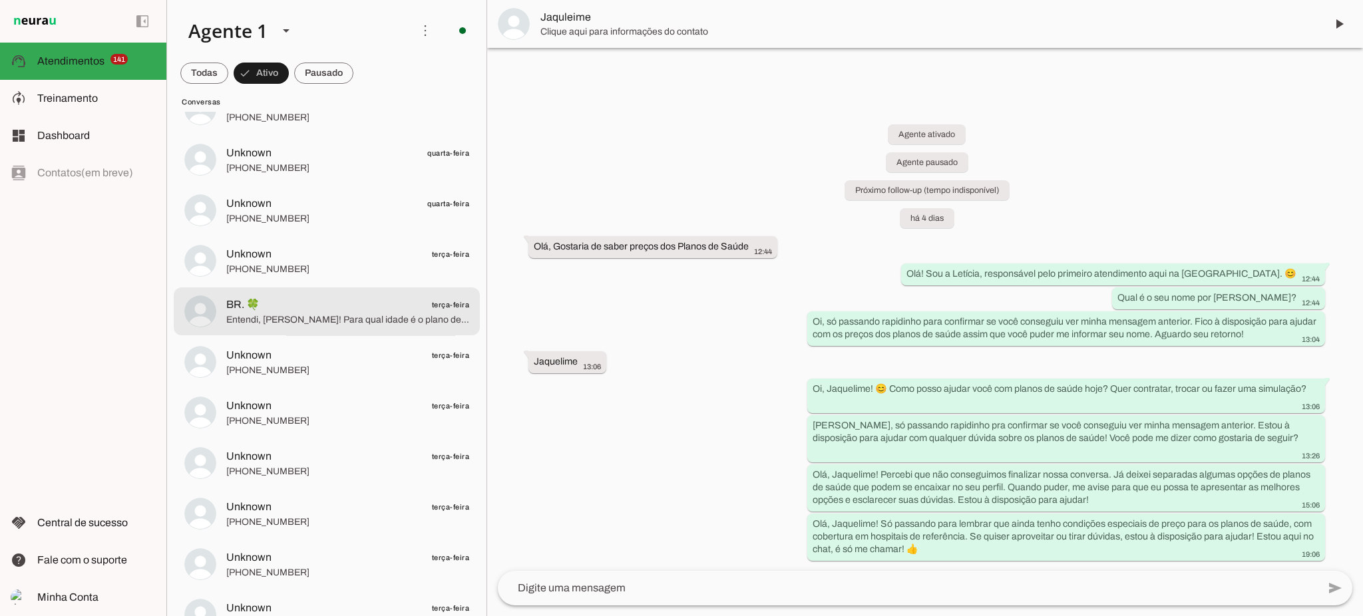
click at [279, 317] on span "Entendi, [PERSON_NAME]! Para qual idade é o plano de saúde? (Já registrei que é…" at bounding box center [347, 319] width 243 height 13
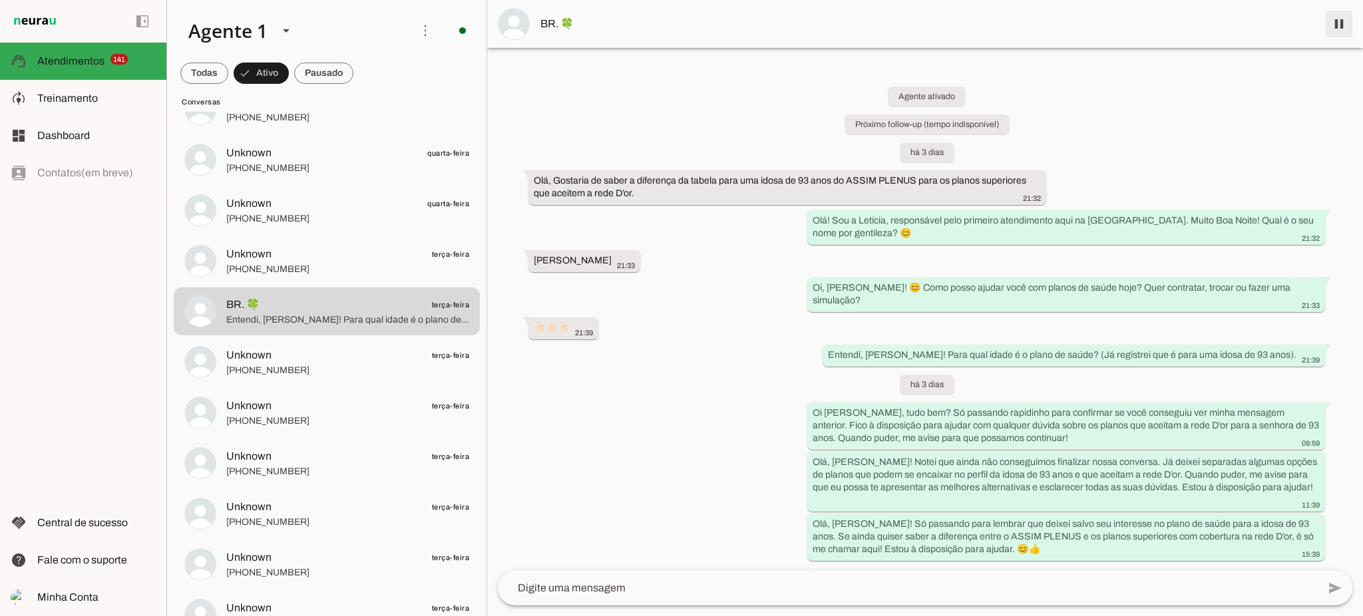
click at [1338, 29] on span at bounding box center [1339, 24] width 32 height 32
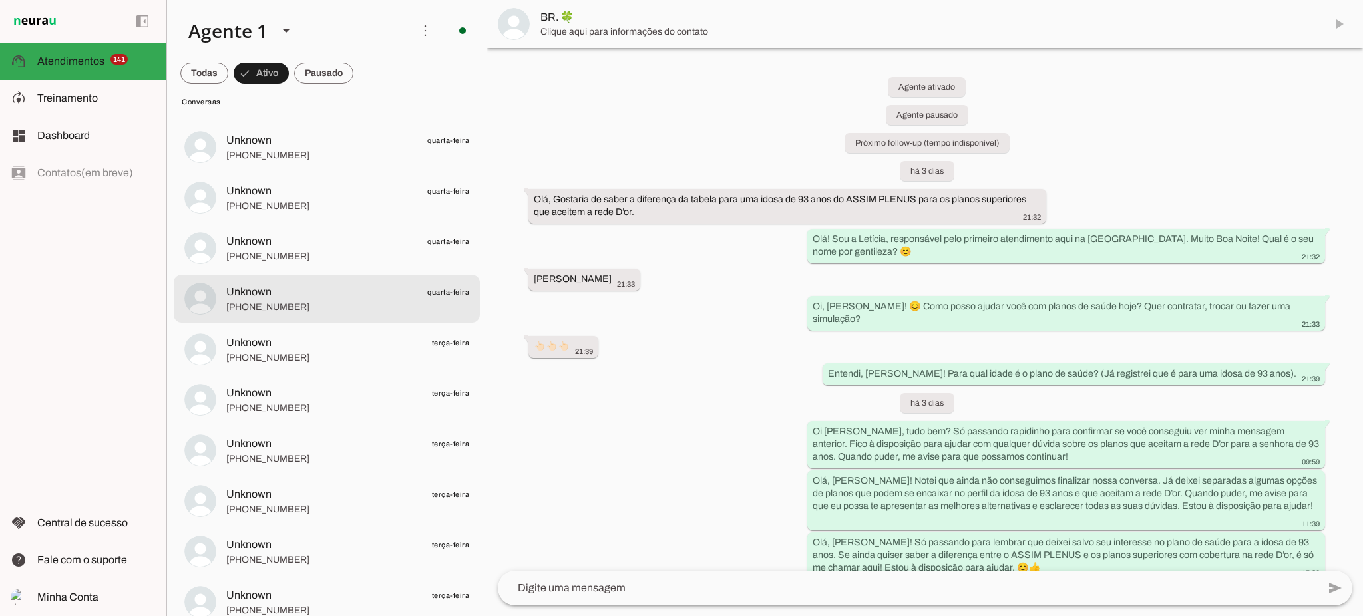
scroll to position [3532, 0]
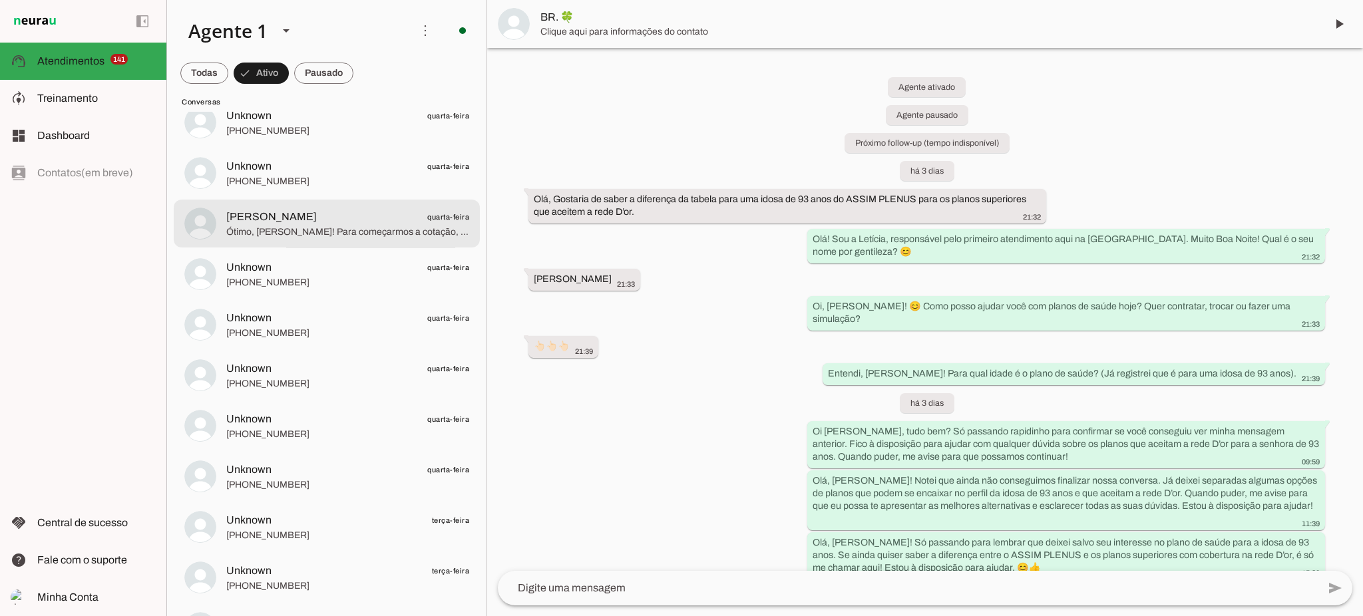
click at [295, 226] on span "Ótimo, [PERSON_NAME]! Para começarmos a cotação, preciso saber: para qual idade…" at bounding box center [347, 232] width 243 height 13
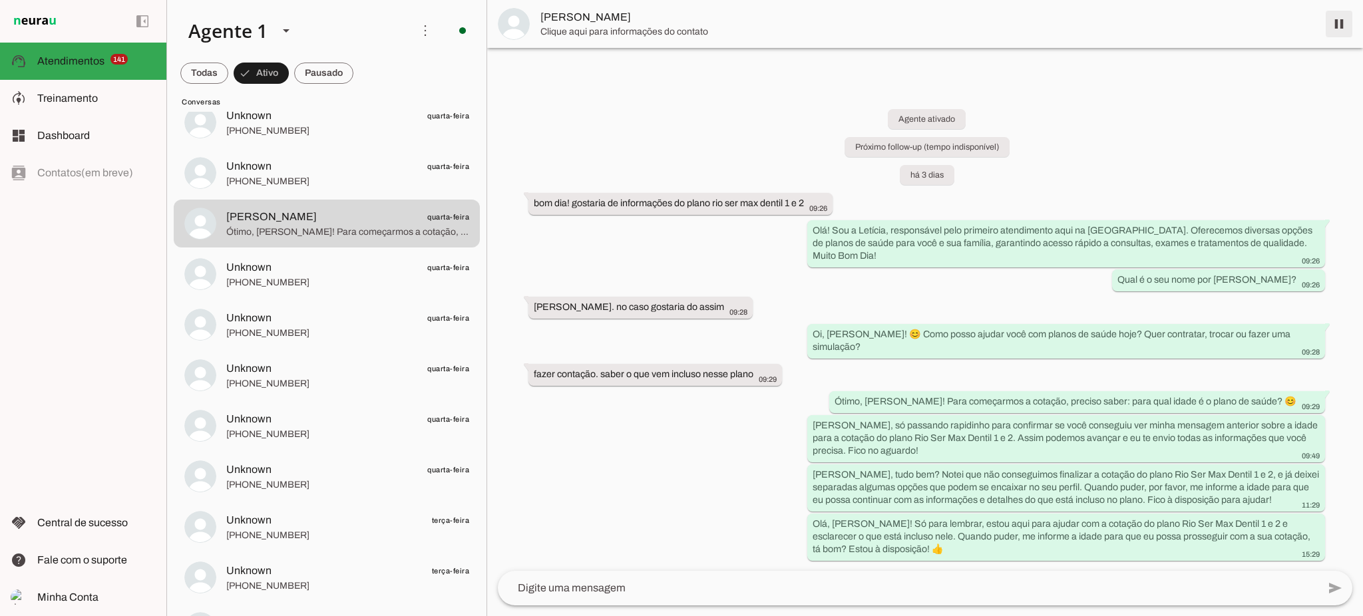
click at [1334, 24] on span at bounding box center [1339, 24] width 32 height 32
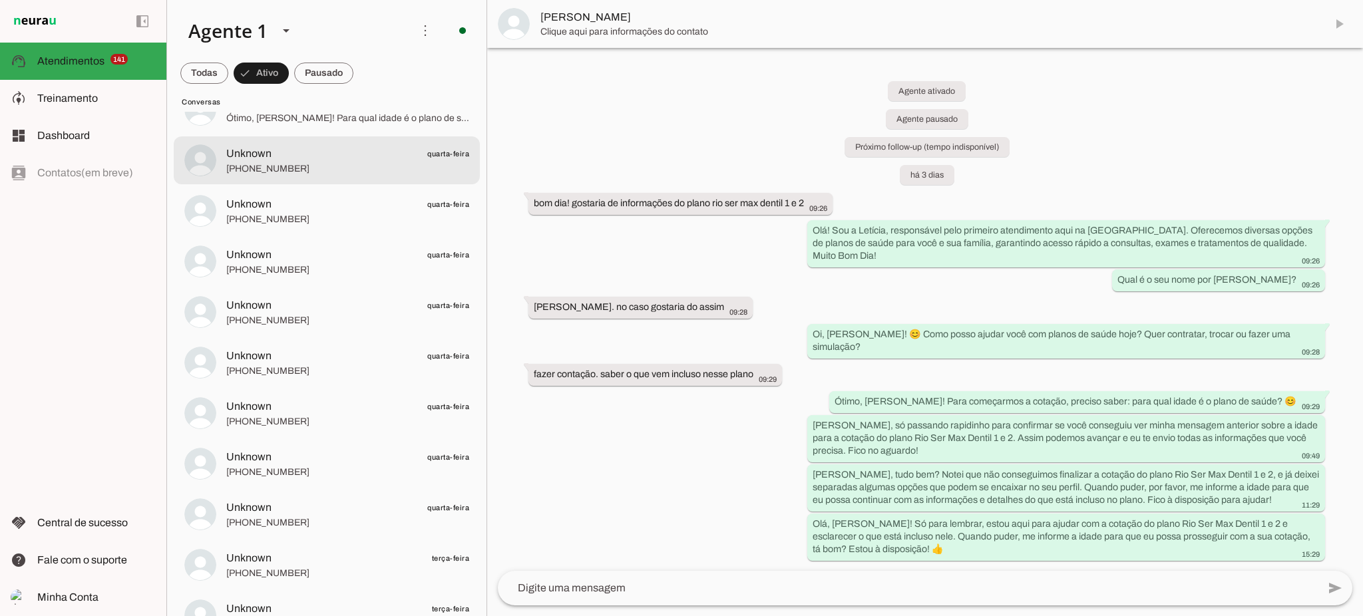
scroll to position [3355, 0]
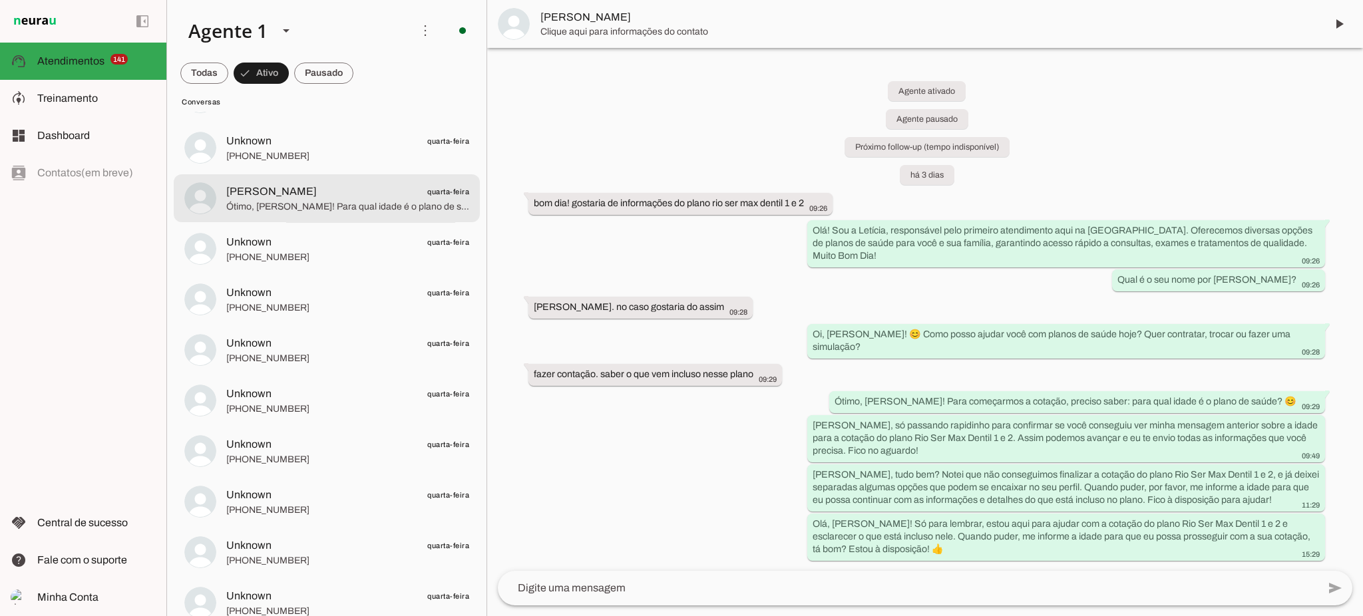
click at [303, 211] on span "Ótimo, [PERSON_NAME]! Para qual idade é o plano de saúde? (Já anotei que é para…" at bounding box center [347, 206] width 243 height 13
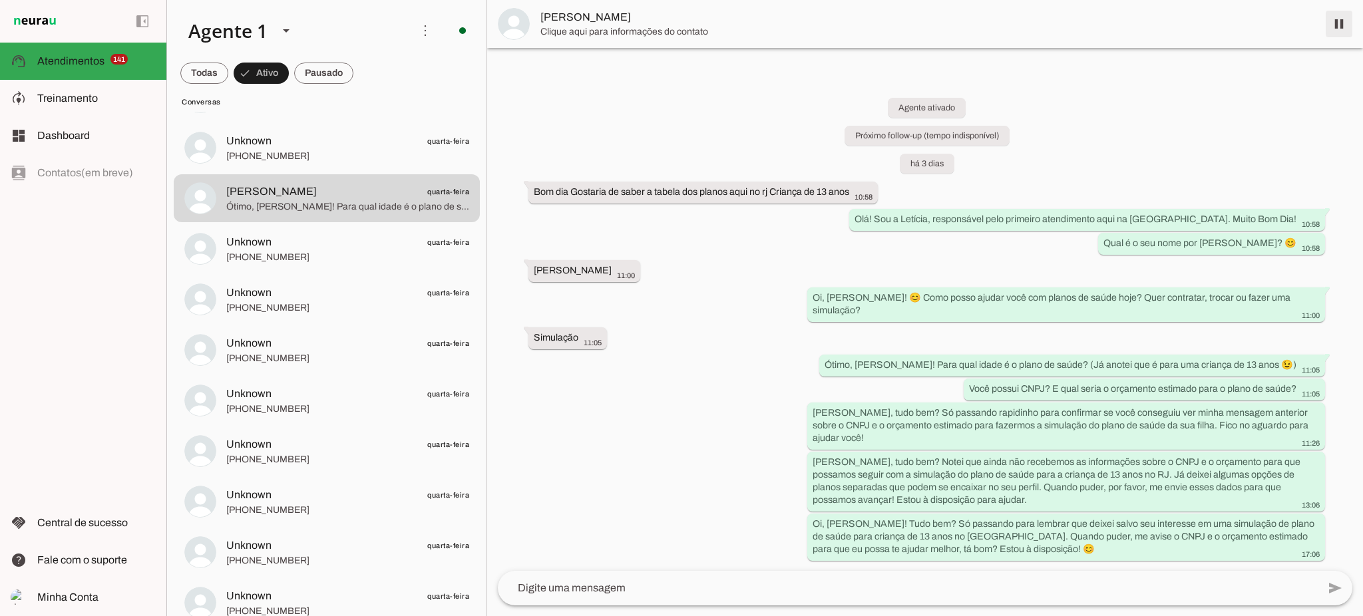
click at [1347, 27] on span at bounding box center [1339, 24] width 32 height 32
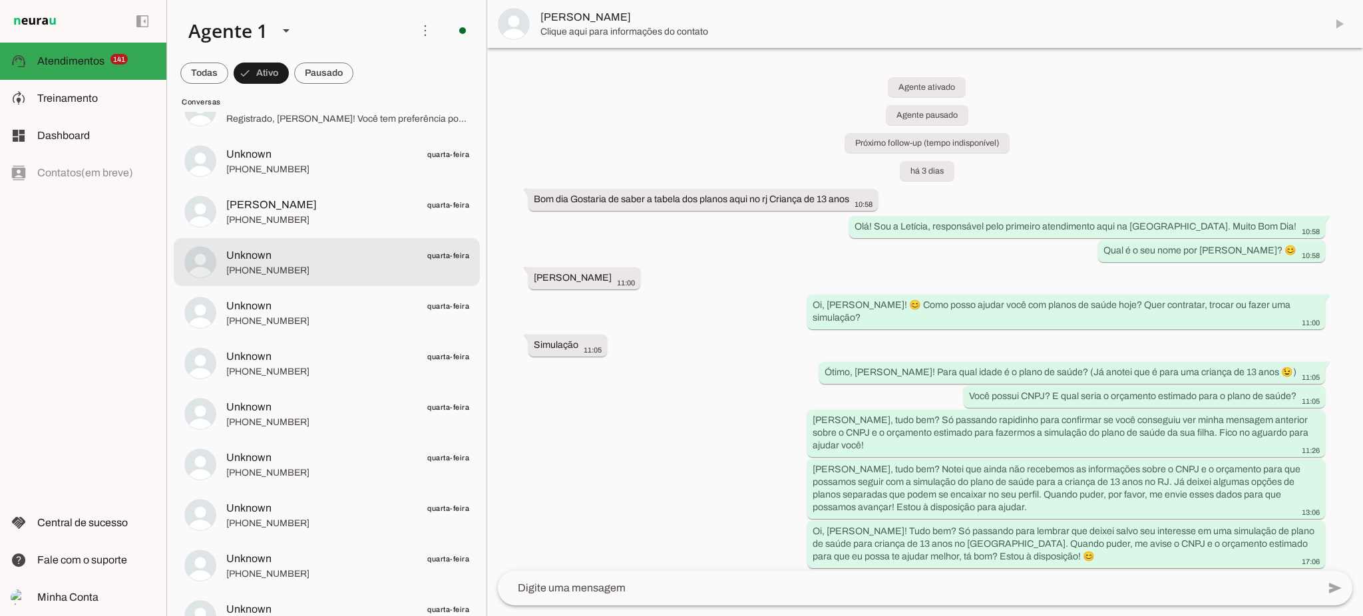
scroll to position [2911, 0]
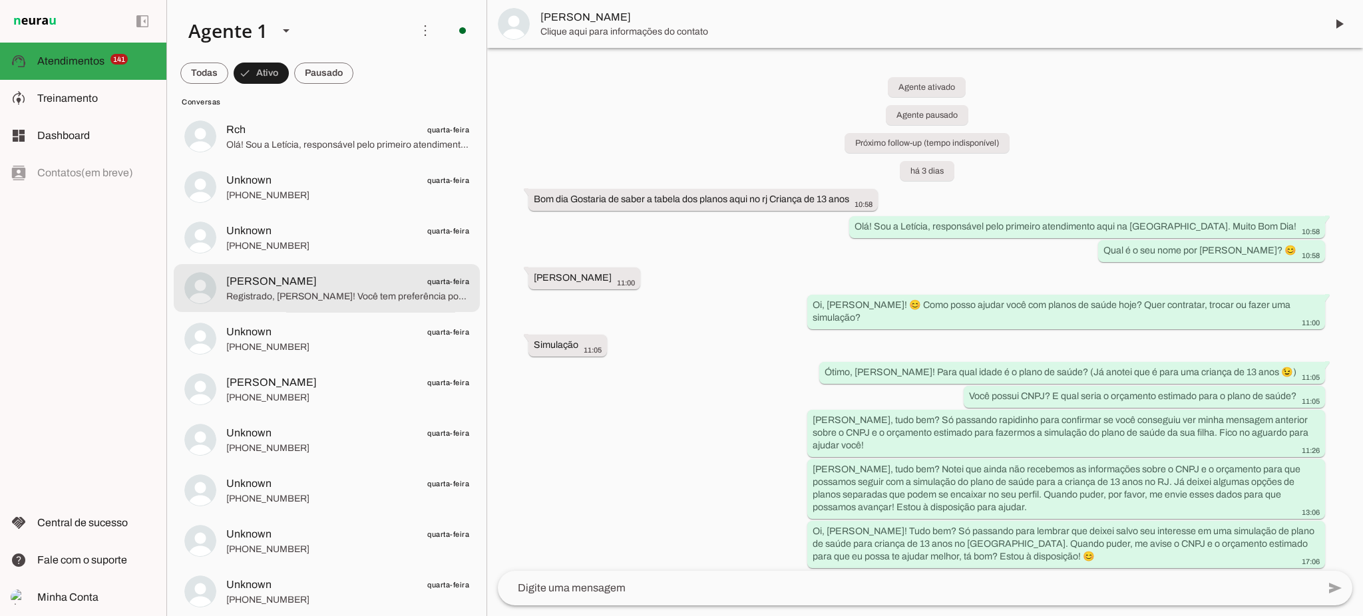
click at [298, 298] on span "Registrado, [PERSON_NAME]! Você tem preferência por Assim Saúde e Amil. Você po…" at bounding box center [347, 296] width 243 height 13
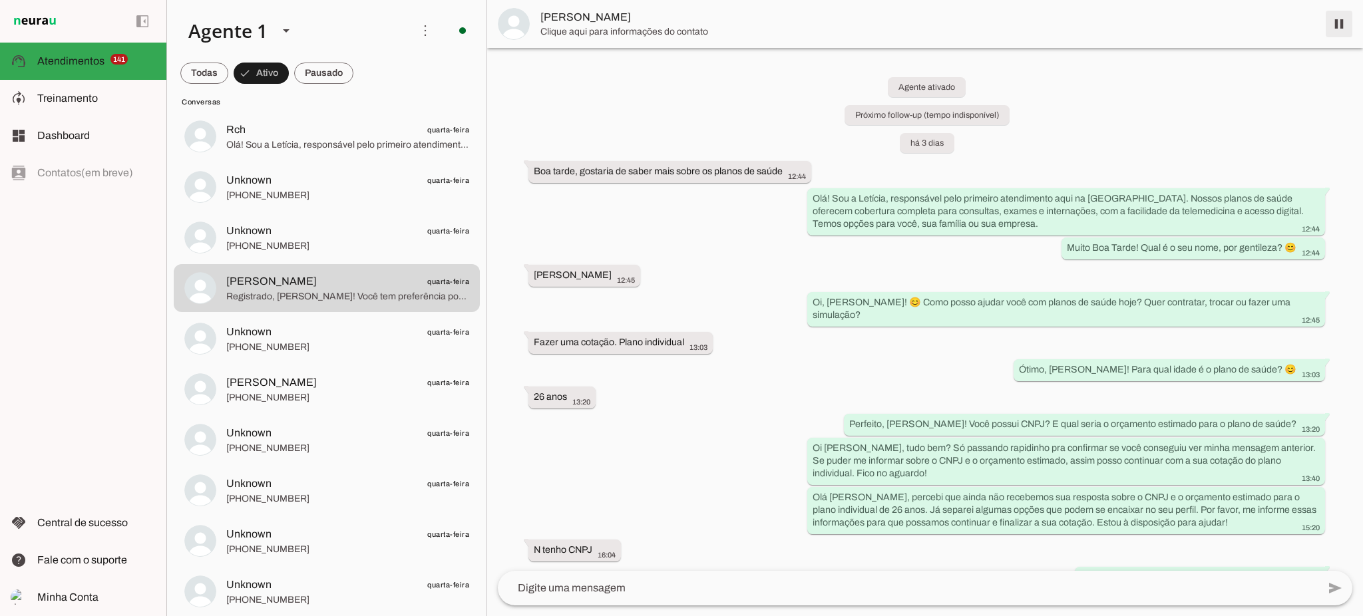
click at [1329, 29] on span at bounding box center [1339, 24] width 32 height 32
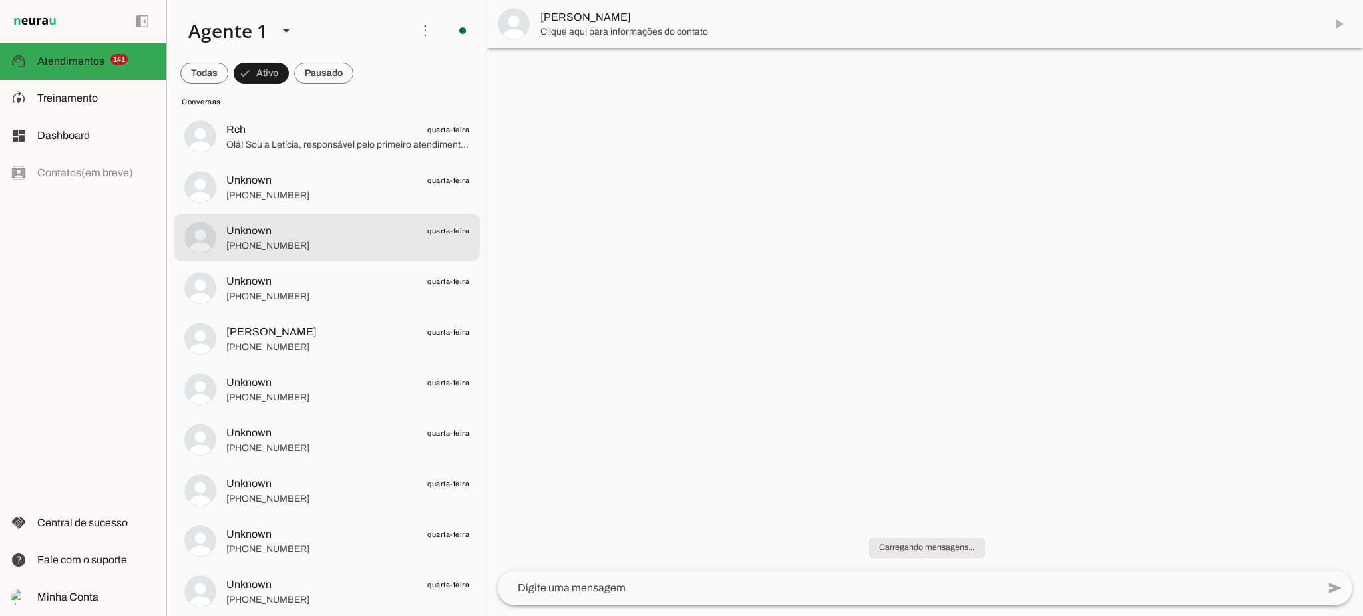
scroll to position [2823, 0]
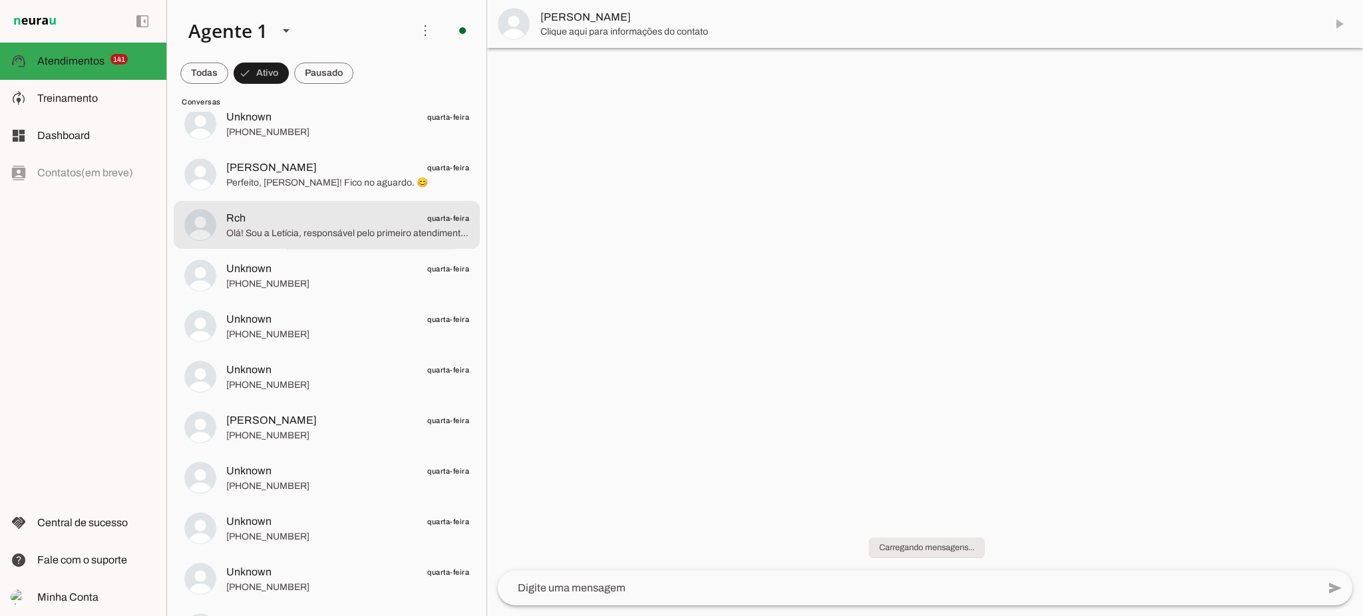
click at [282, 234] on span "Olá! Sou a Letícia, responsável pelo primeiro atendimento aqui na [GEOGRAPHIC_D…" at bounding box center [347, 233] width 243 height 13
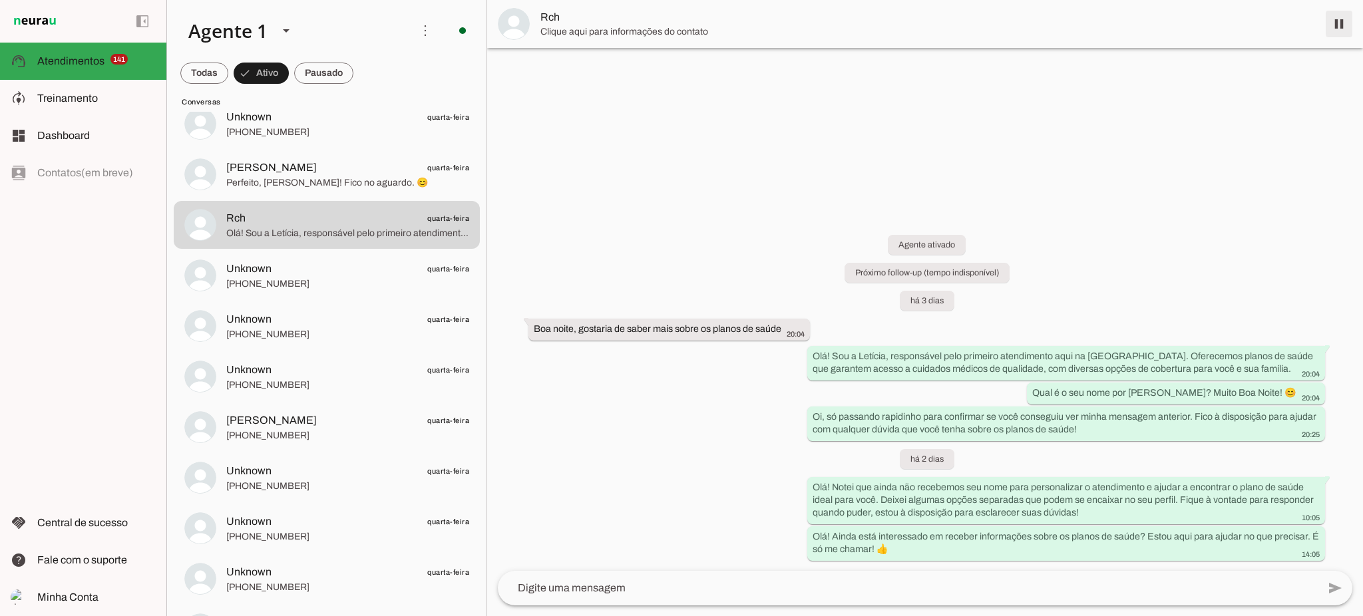
click at [1347, 21] on span at bounding box center [1339, 24] width 32 height 32
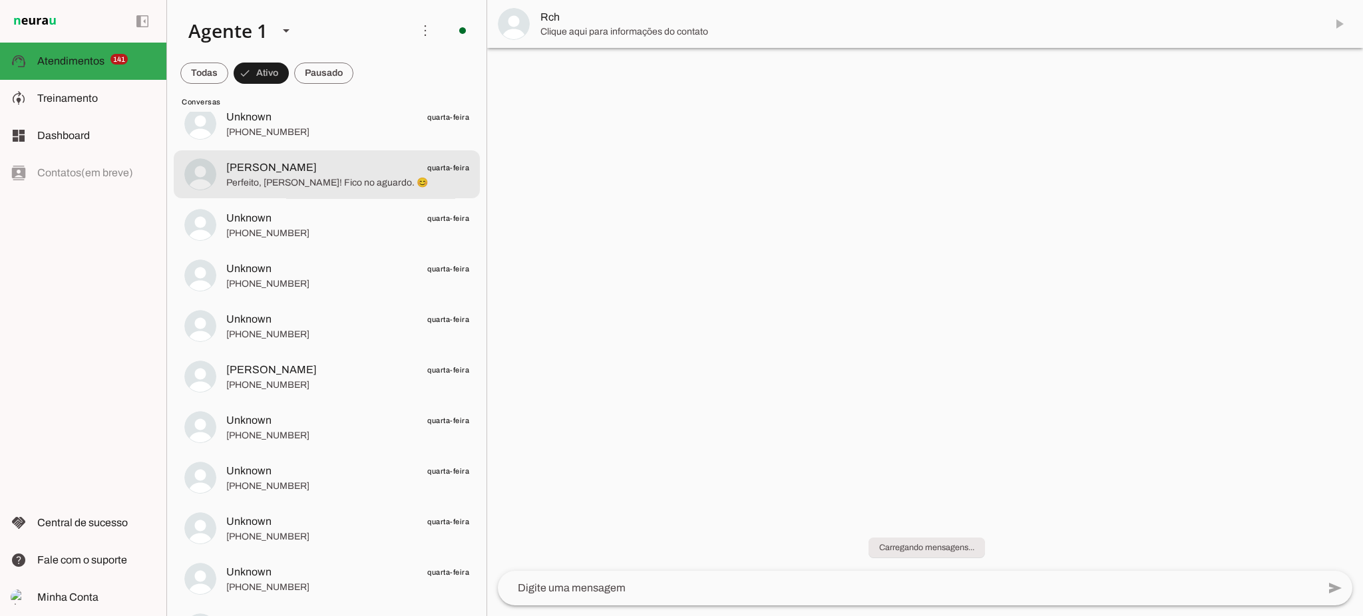
click at [325, 177] on span "Perfeito, [PERSON_NAME]! Fico no aguardo. 😊" at bounding box center [347, 182] width 243 height 13
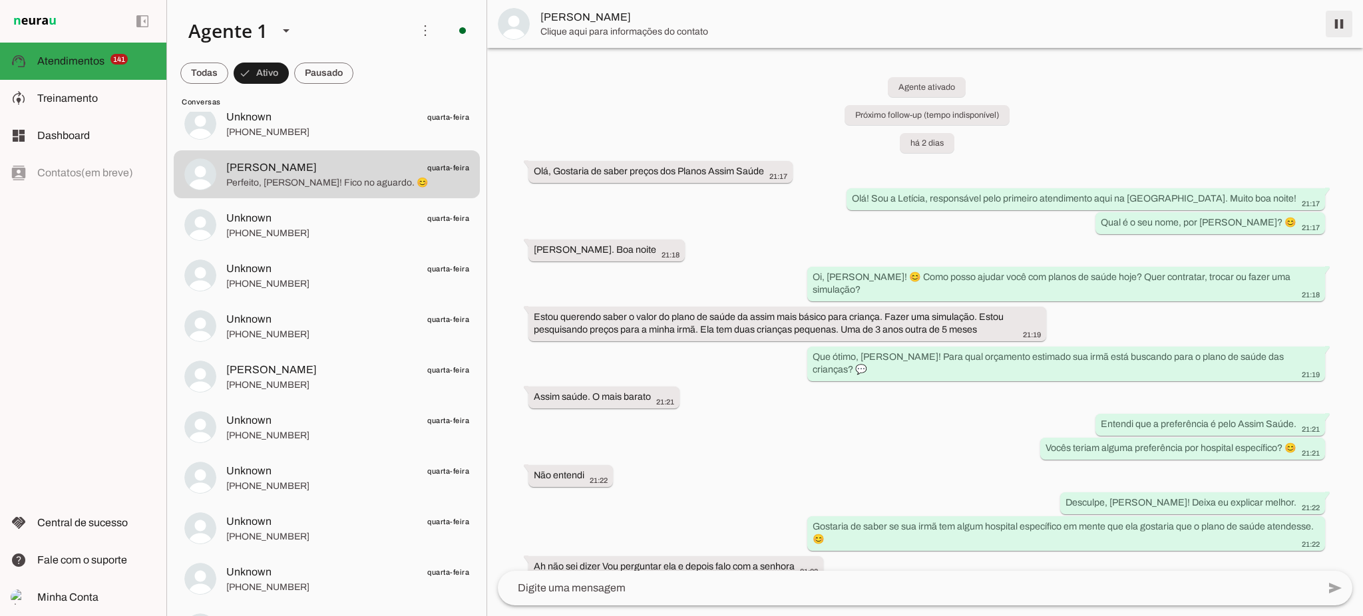
click at [1340, 23] on span at bounding box center [1339, 24] width 32 height 32
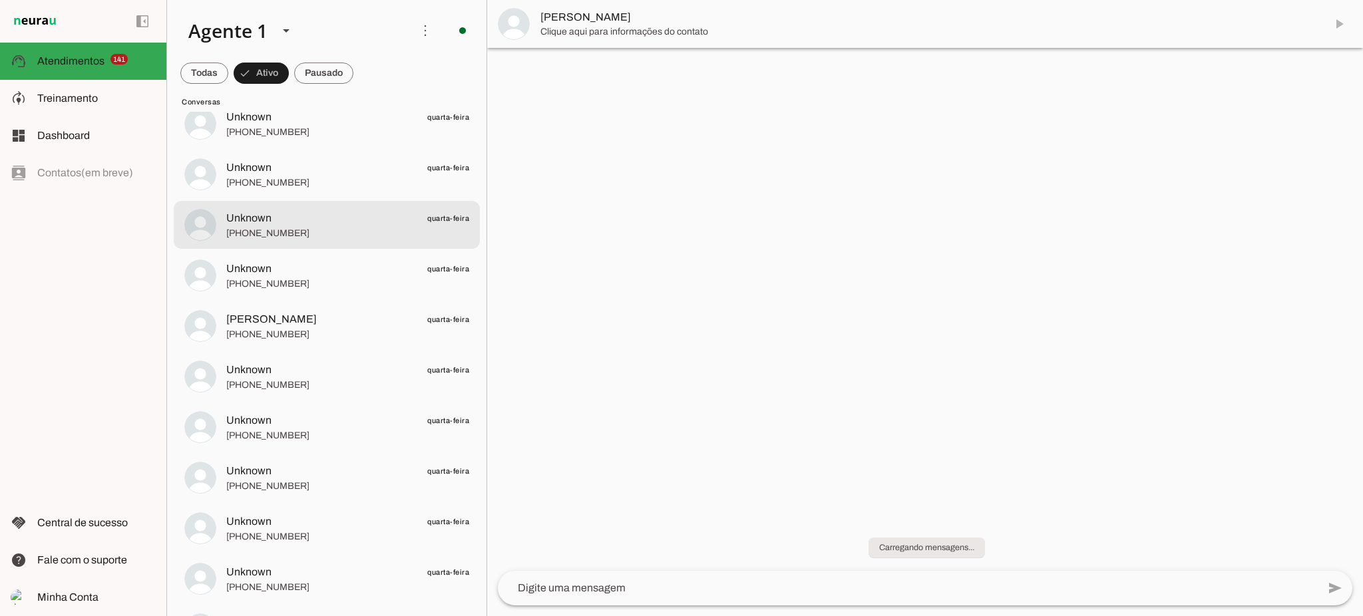
scroll to position [2645, 0]
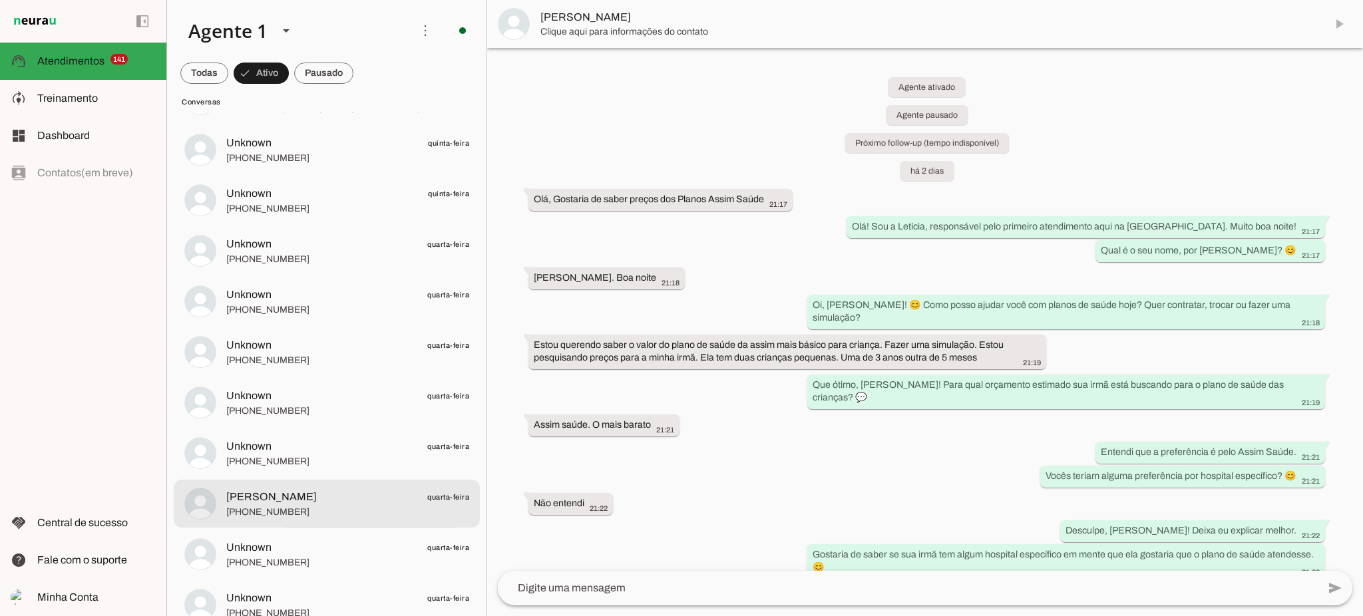
click at [281, 506] on span "[PHONE_NUMBER]" at bounding box center [347, 512] width 243 height 13
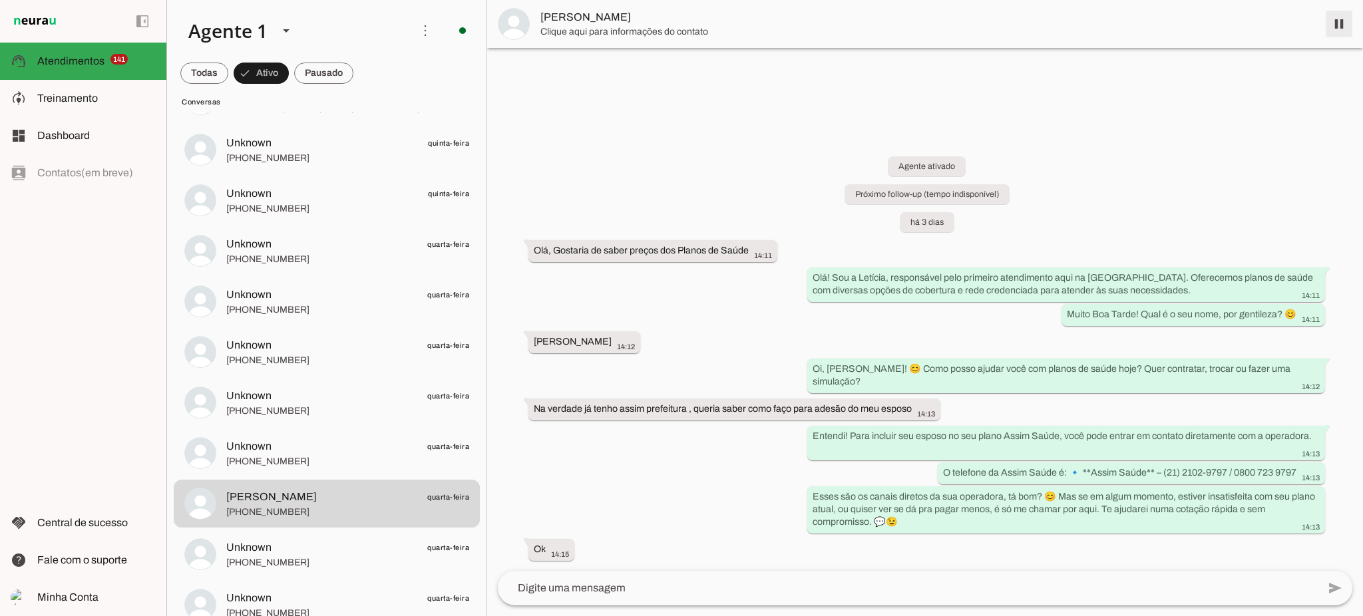
click at [1328, 18] on span at bounding box center [1339, 24] width 32 height 32
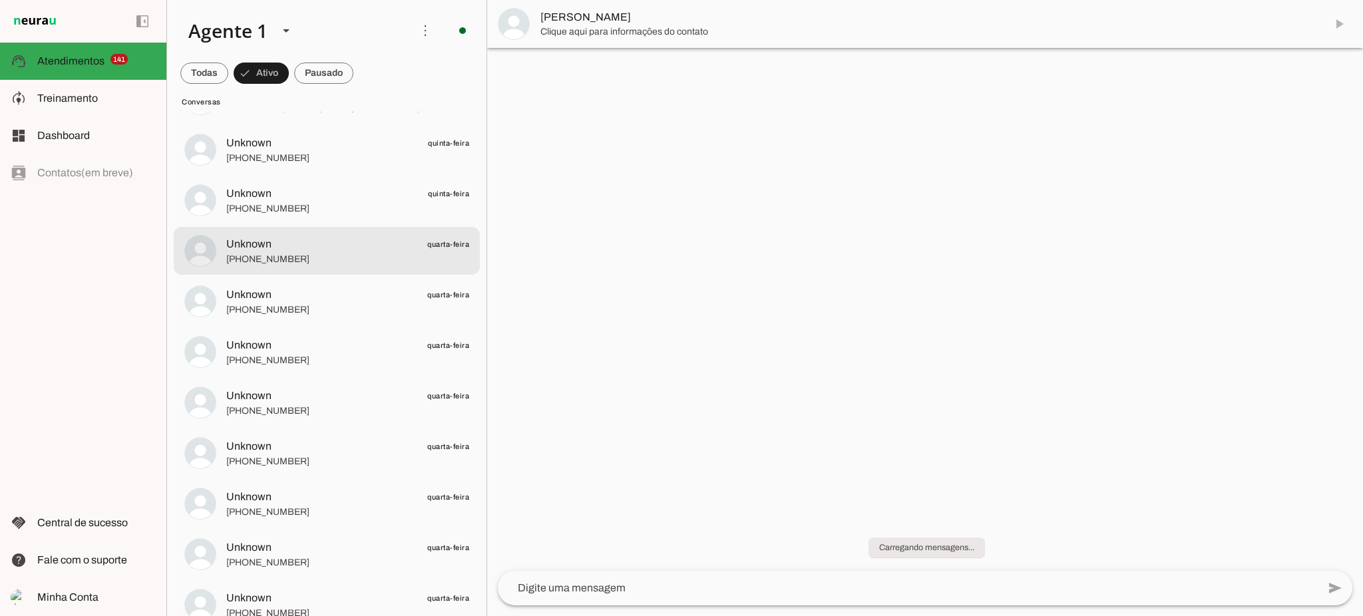
scroll to position [2467, 0]
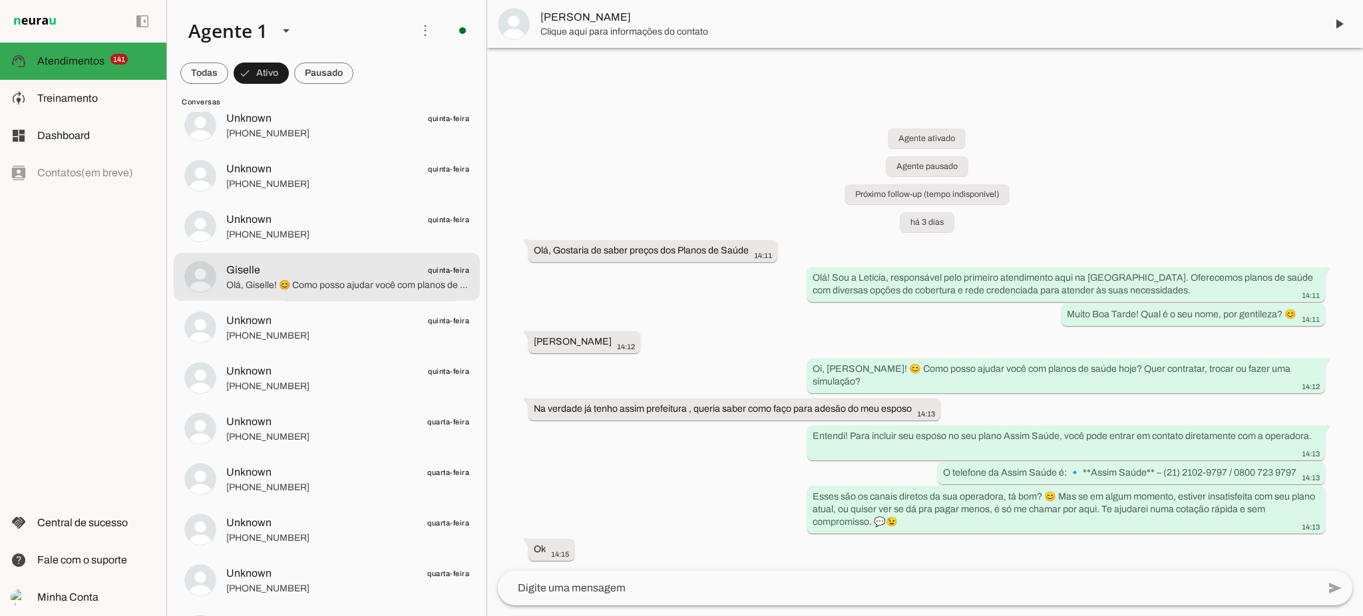
click at [324, 280] on span "Olá, Giselle! 😊 Como posso ajudar você com planos de saúde hoje? Quer contratar…" at bounding box center [347, 285] width 243 height 13
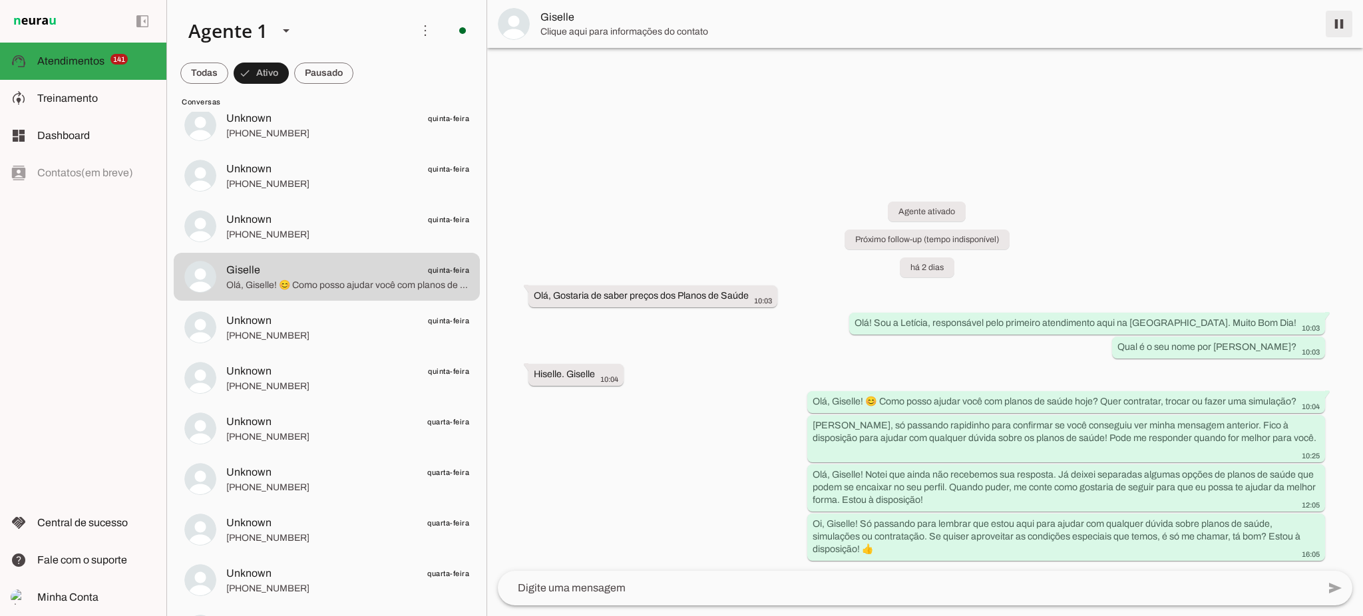
click at [1344, 27] on span at bounding box center [1339, 24] width 32 height 32
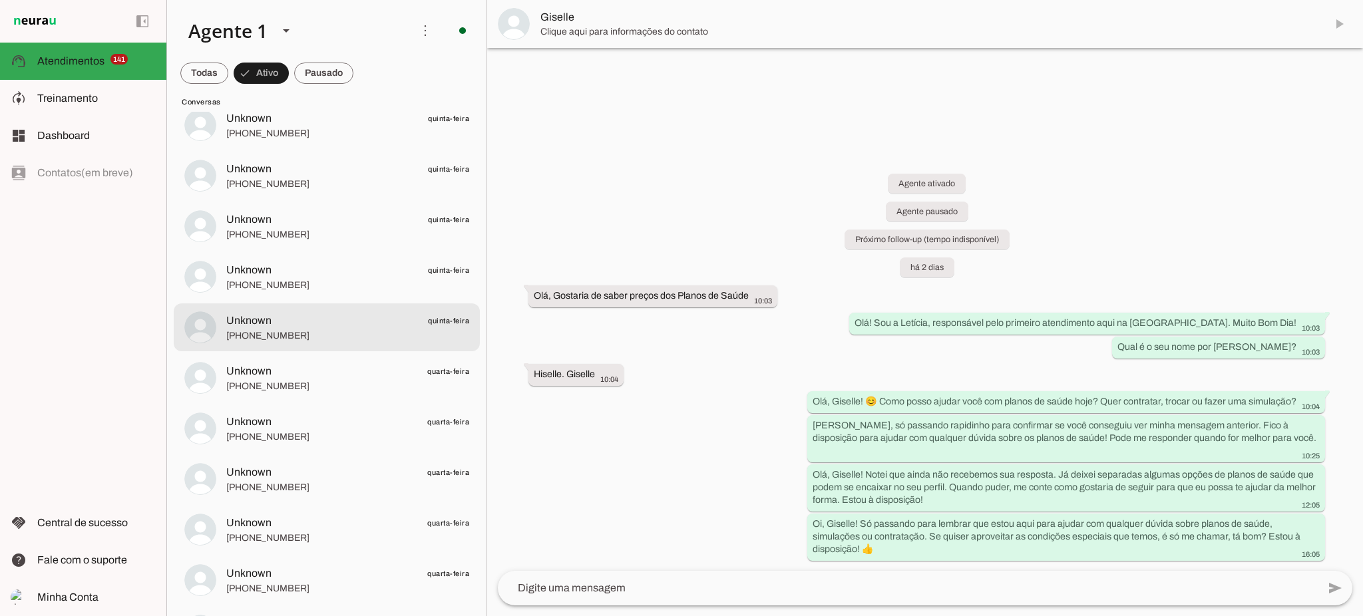
scroll to position [2201, 0]
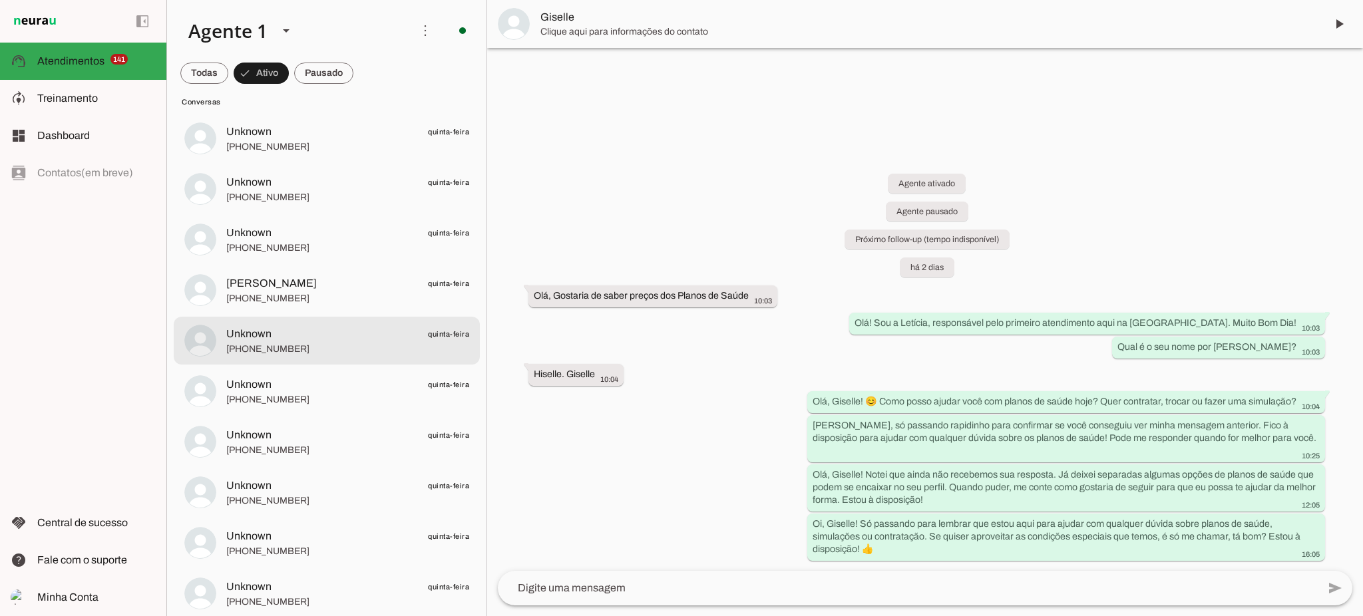
click at [346, 308] on md-item "[PERSON_NAME] quinta-feira [PHONE_NUMBER]" at bounding box center [327, 290] width 306 height 48
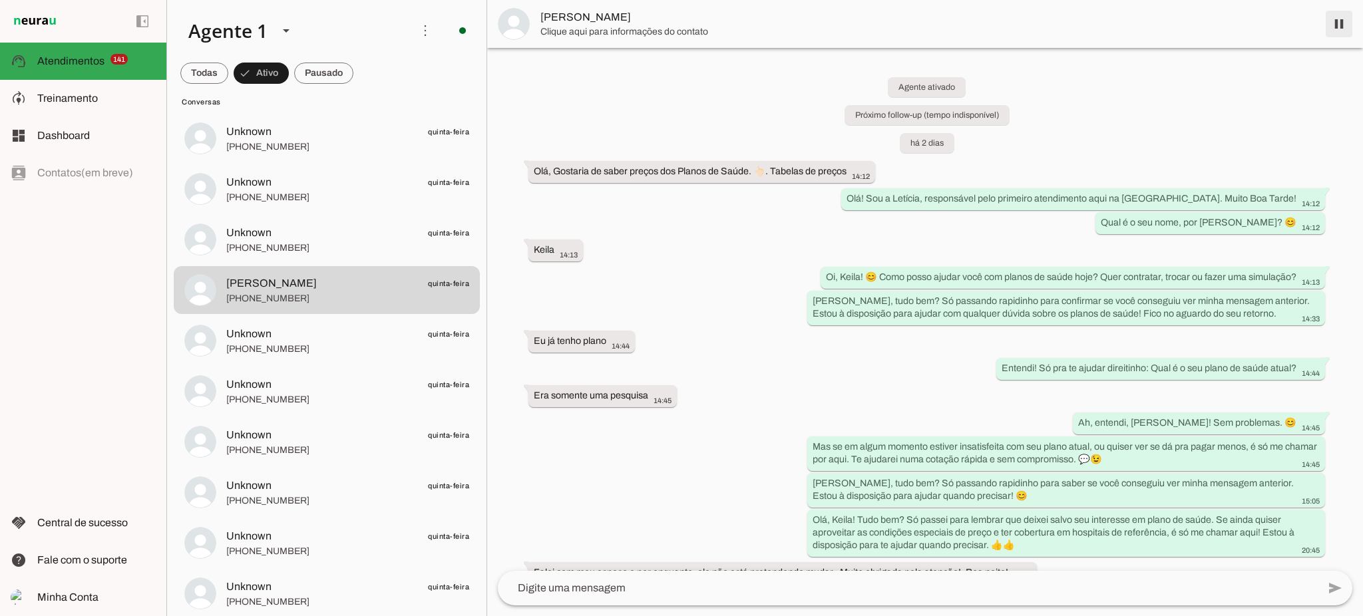
drag, startPoint x: 1340, startPoint y: 21, endPoint x: 864, endPoint y: 182, distance: 502.5
click at [1341, 20] on span at bounding box center [1339, 24] width 32 height 32
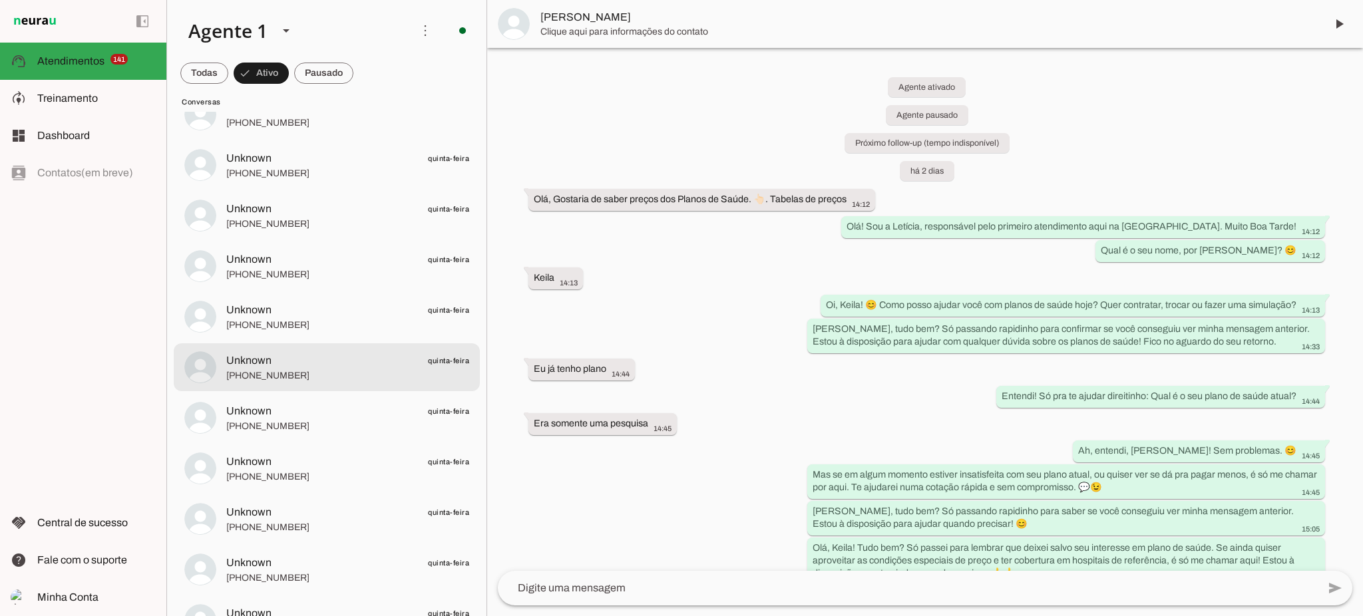
scroll to position [1492, 0]
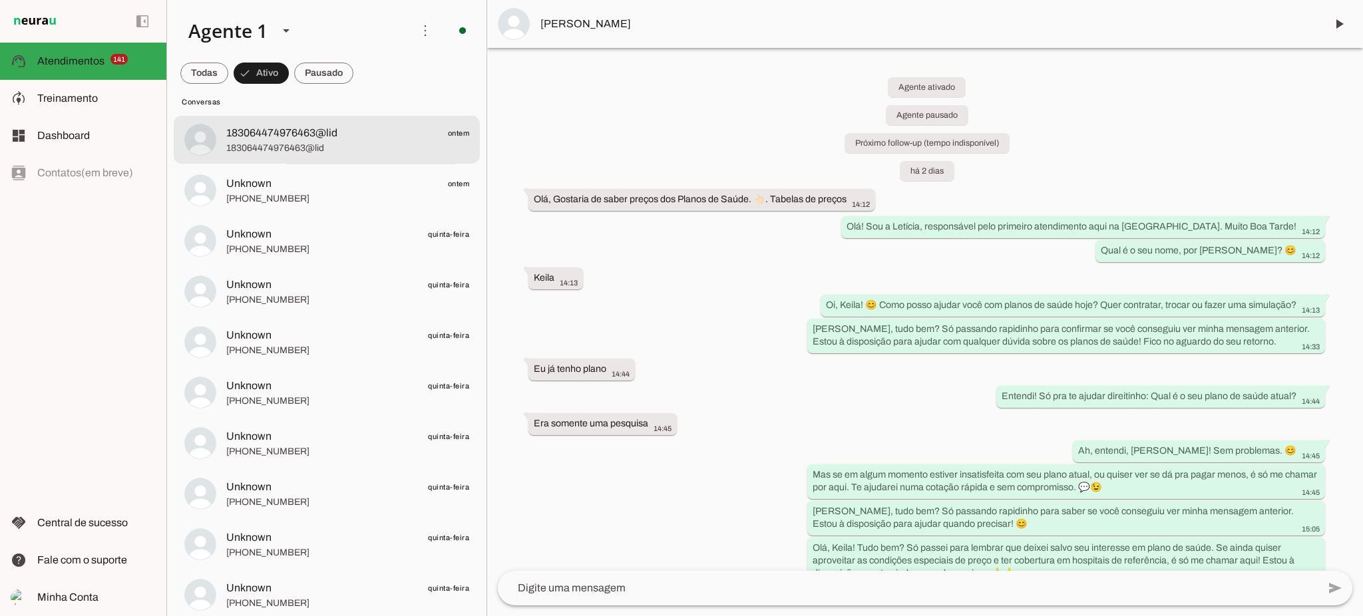
click at [299, 152] on span "183064474976463@lid" at bounding box center [347, 148] width 243 height 13
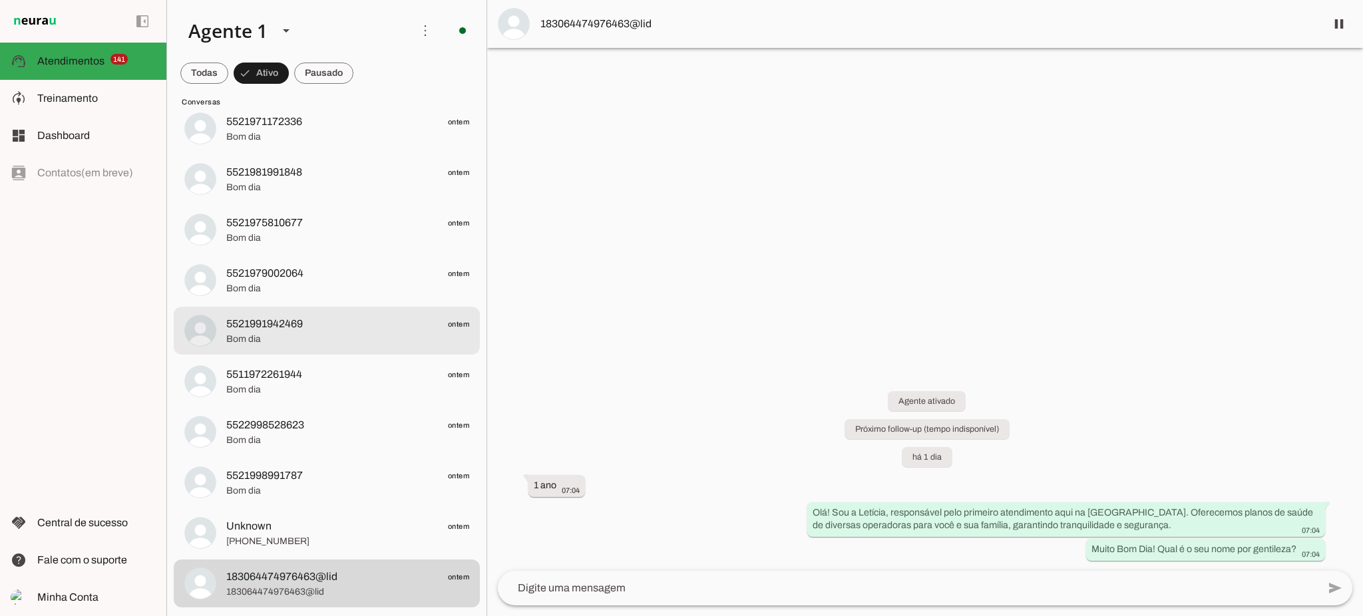
scroll to position [1226, 0]
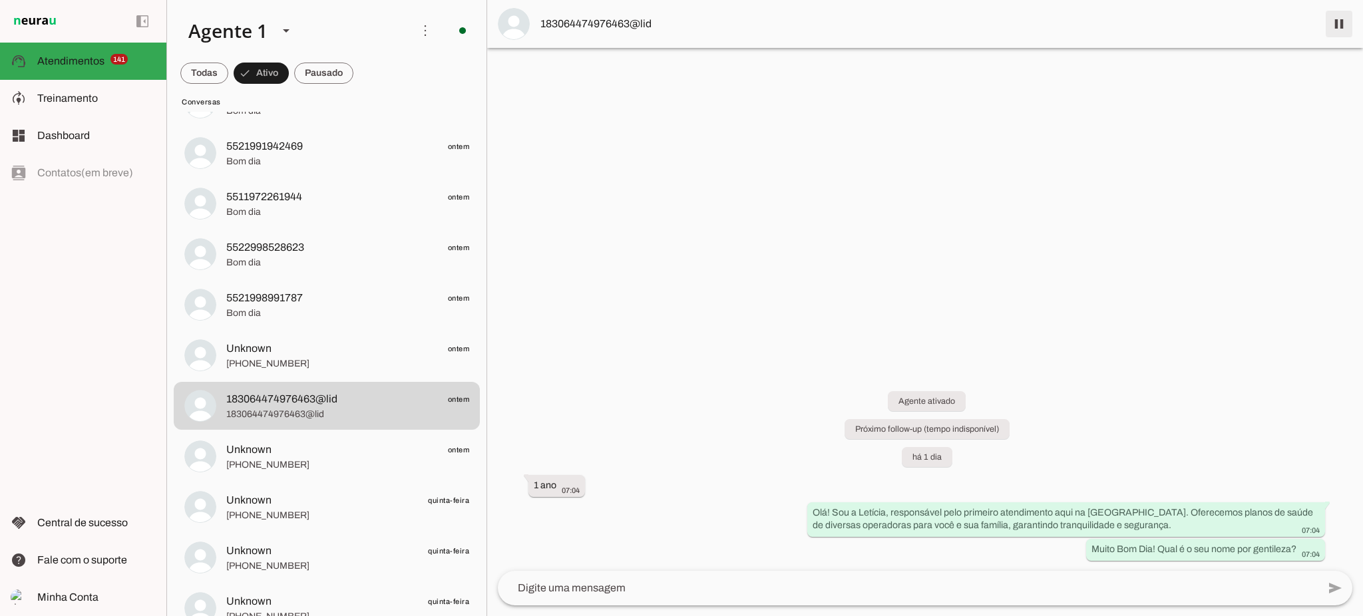
click at [1338, 28] on span at bounding box center [1339, 24] width 32 height 32
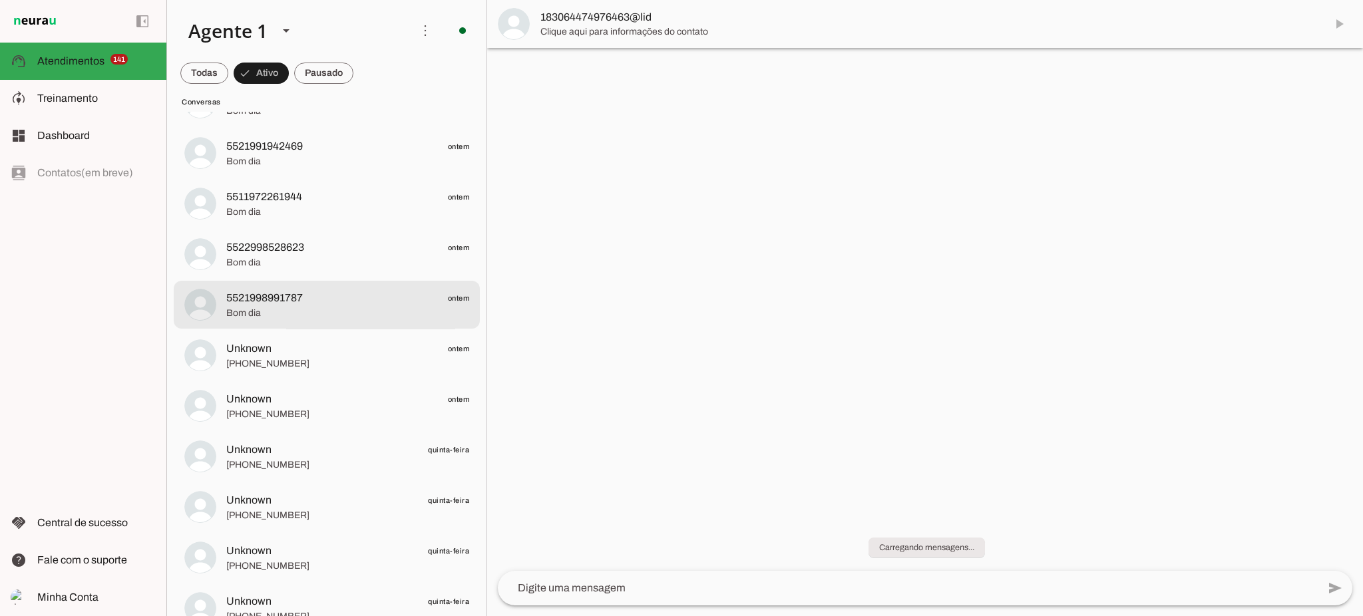
click at [349, 318] on span "Bom dia" at bounding box center [347, 313] width 243 height 13
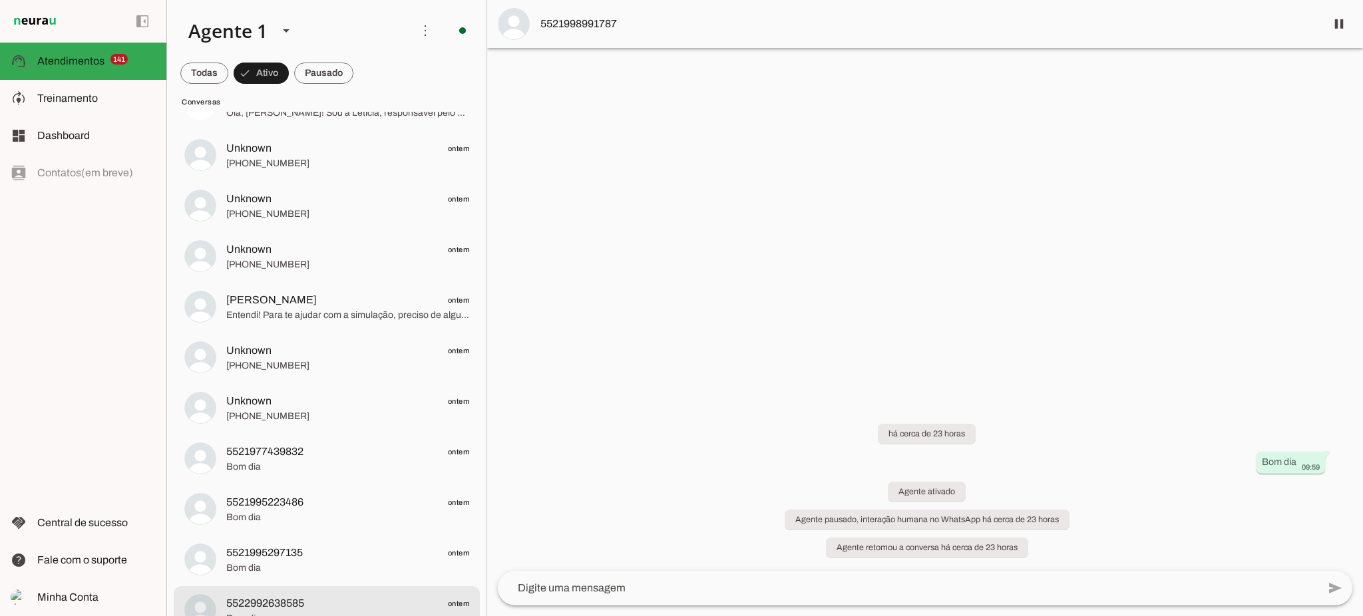
scroll to position [427, 0]
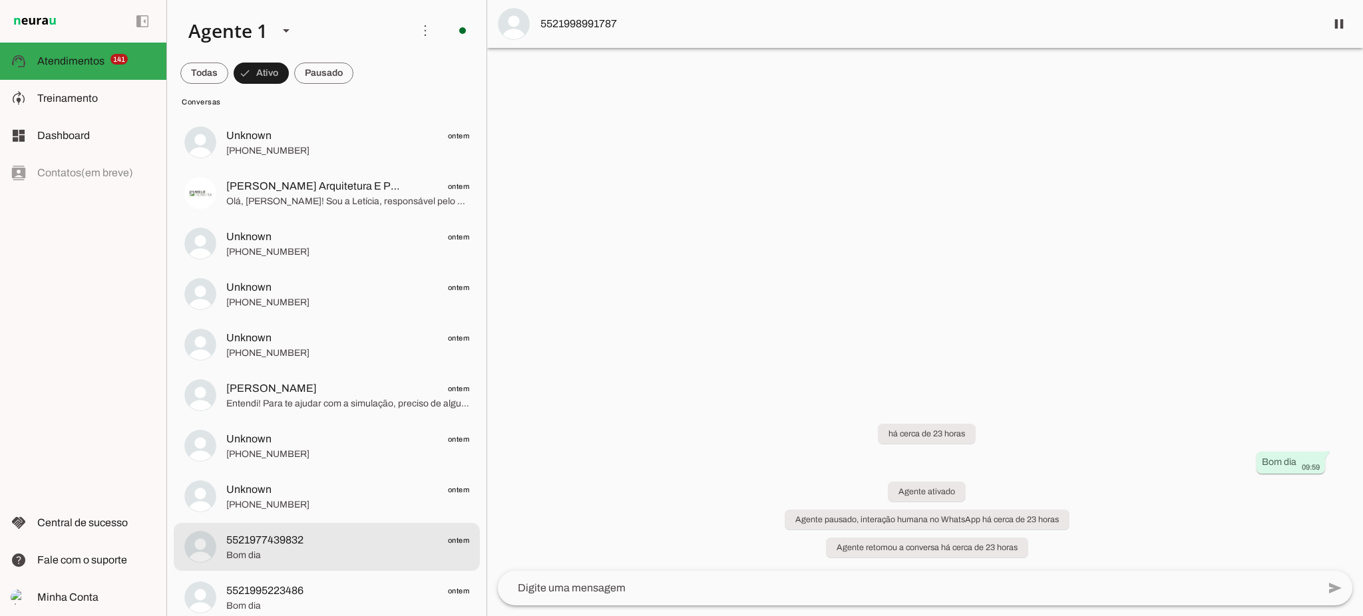
click at [279, 540] on span "5521977439832" at bounding box center [264, 540] width 77 height 16
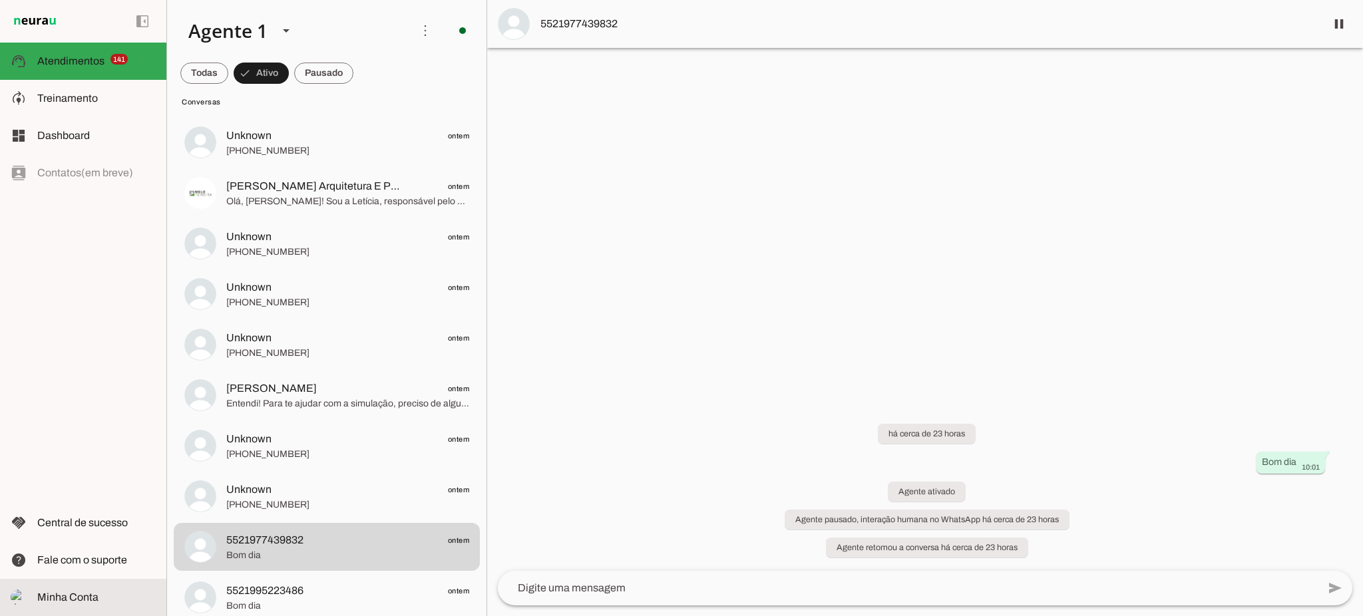
click at [77, 589] on md-item "Minha Conta Minha Conta" at bounding box center [83, 597] width 166 height 37
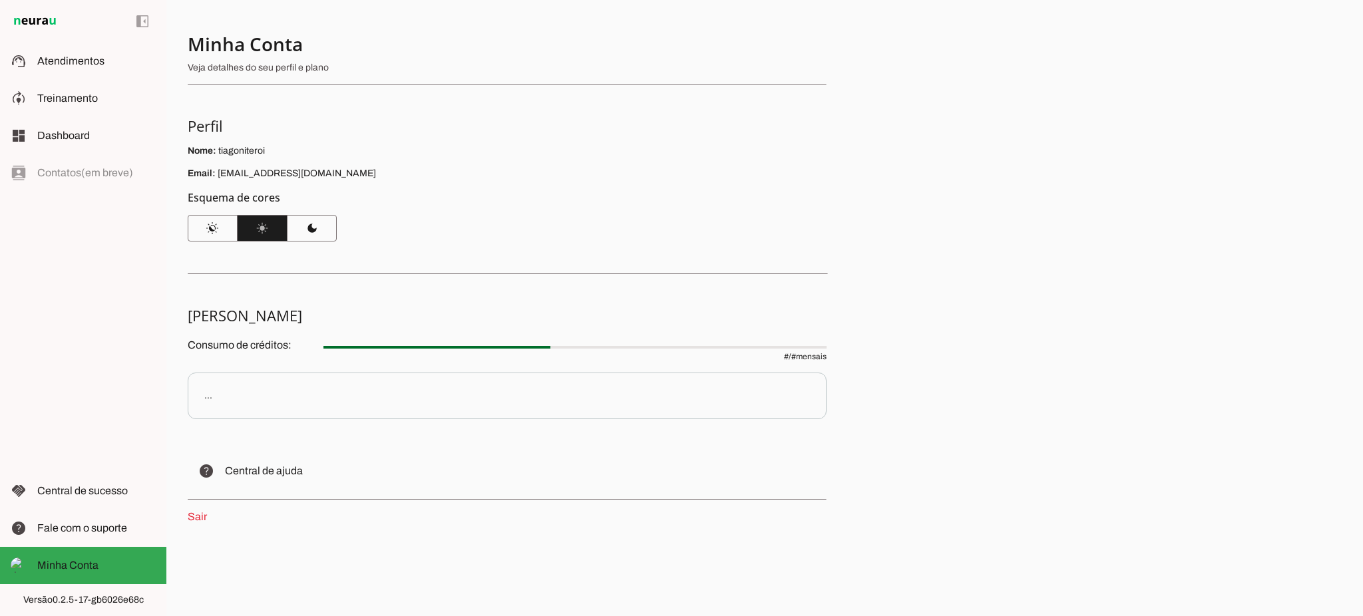
drag, startPoint x: 796, startPoint y: 355, endPoint x: 775, endPoint y: 358, distance: 20.9
click at [775, 358] on span "# / # mensais" at bounding box center [574, 348] width 503 height 27
click at [0, 0] on slot "Recarregar" at bounding box center [0, 0] width 0 height 0
click at [83, 148] on md-item "dashboard Dashboard Dashboard" at bounding box center [83, 135] width 166 height 37
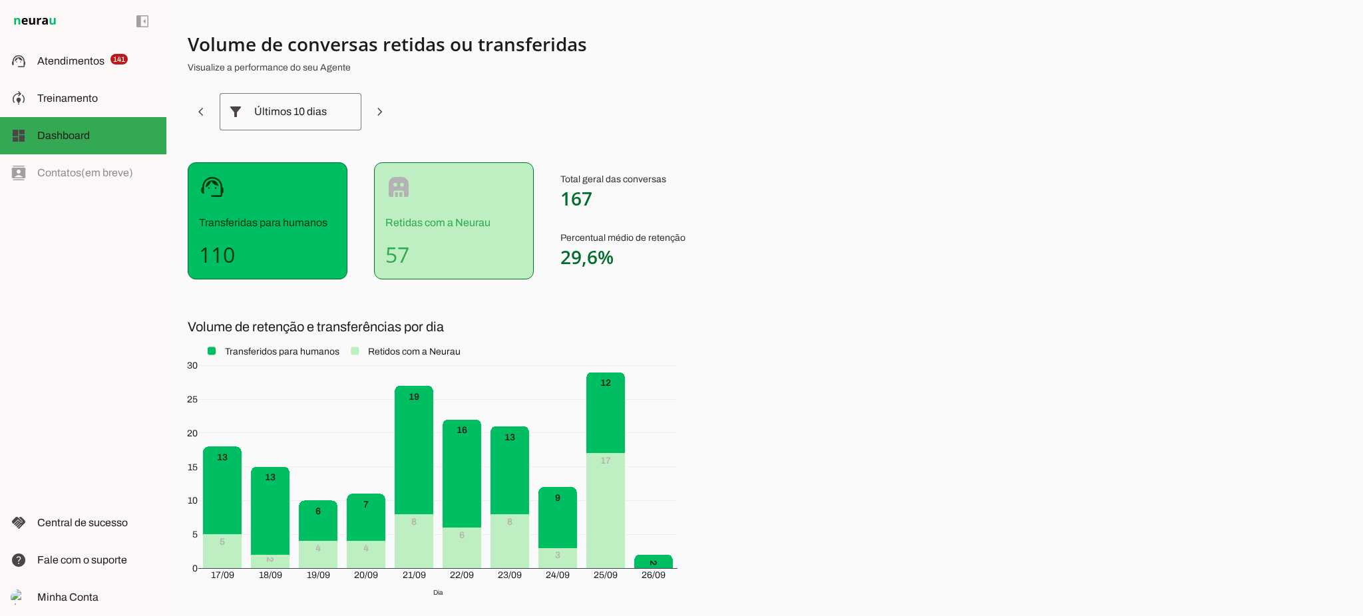
click at [324, 102] on div "Últimos 10 dias" at bounding box center [290, 111] width 73 height 37
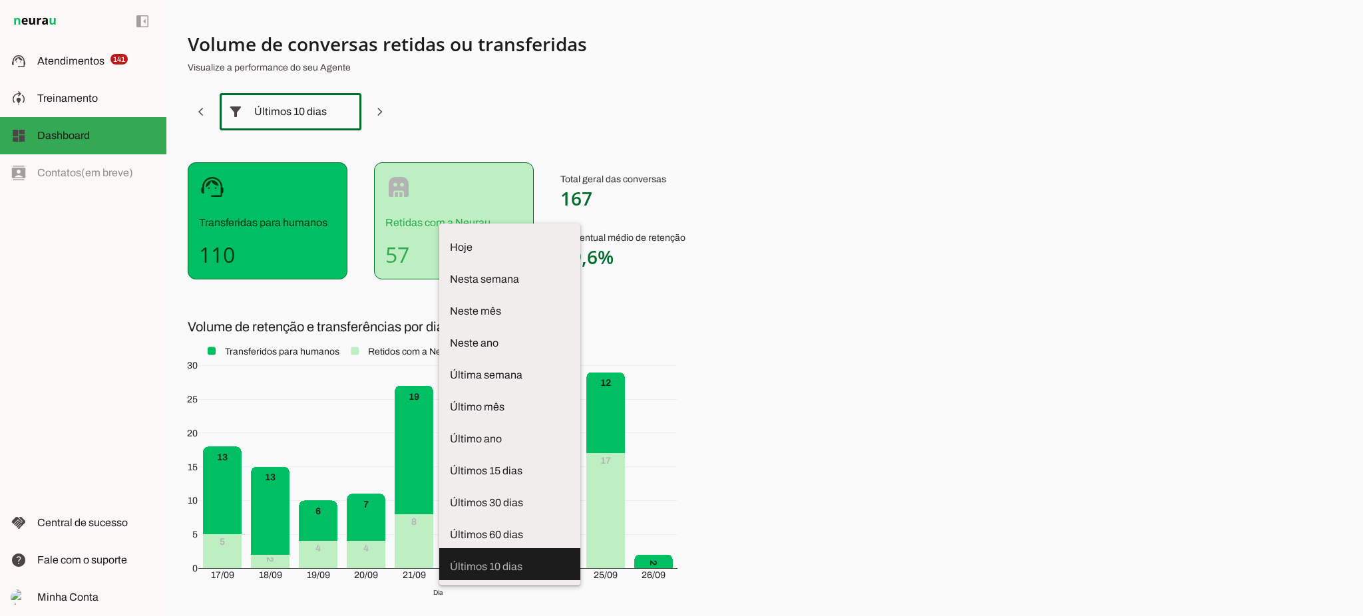
click at [761, 462] on section "Volume de conversas retidas ou transferidas Visualize a performance do seu Agen…" at bounding box center [518, 327] width 660 height 590
